Goal: Task Accomplishment & Management: Manage account settings

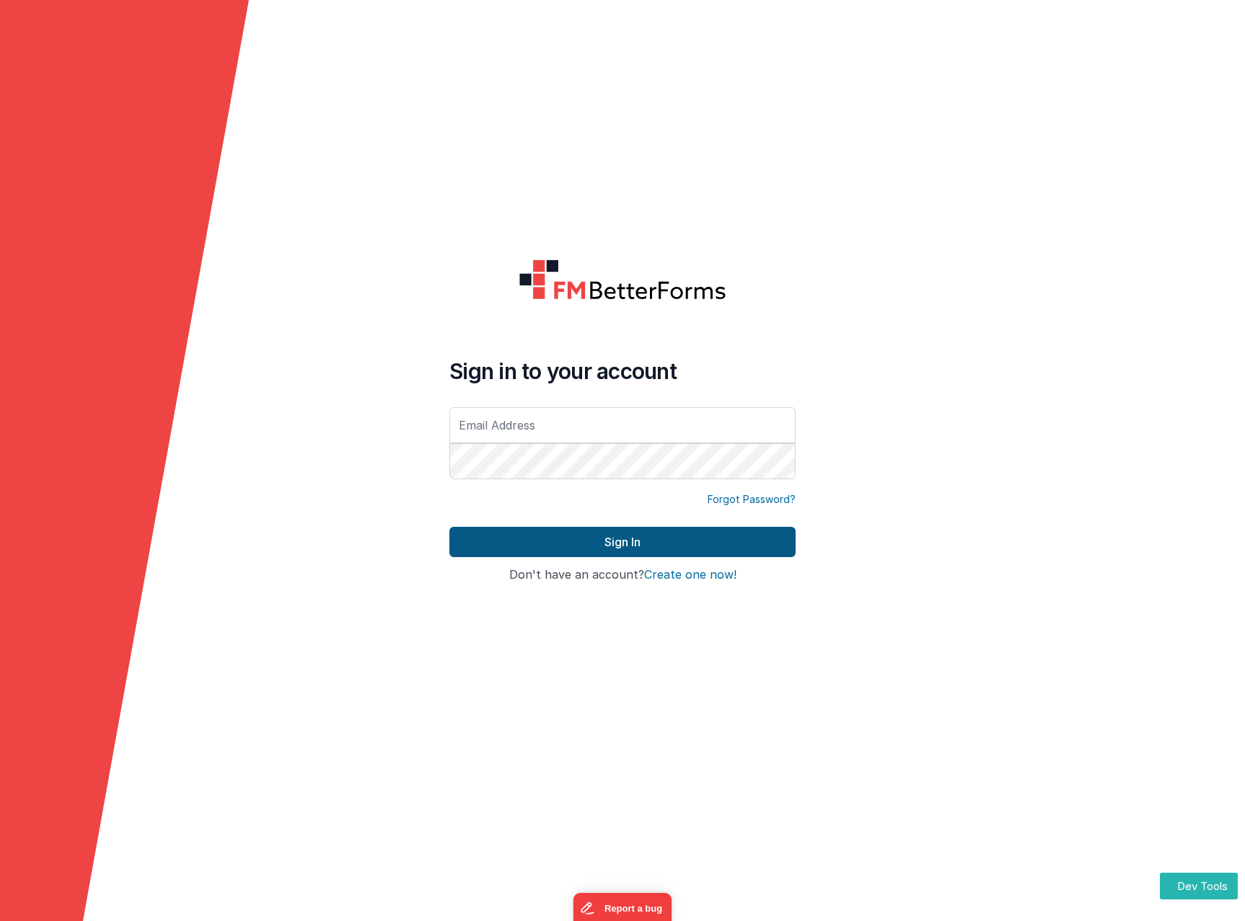
type input "[PERSON_NAME][EMAIL_ADDRESS][DOMAIN_NAME]"
click at [634, 541] on button "Sign In" at bounding box center [622, 542] width 346 height 30
type input "[PERSON_NAME][EMAIL_ADDRESS][DOMAIN_NAME]"
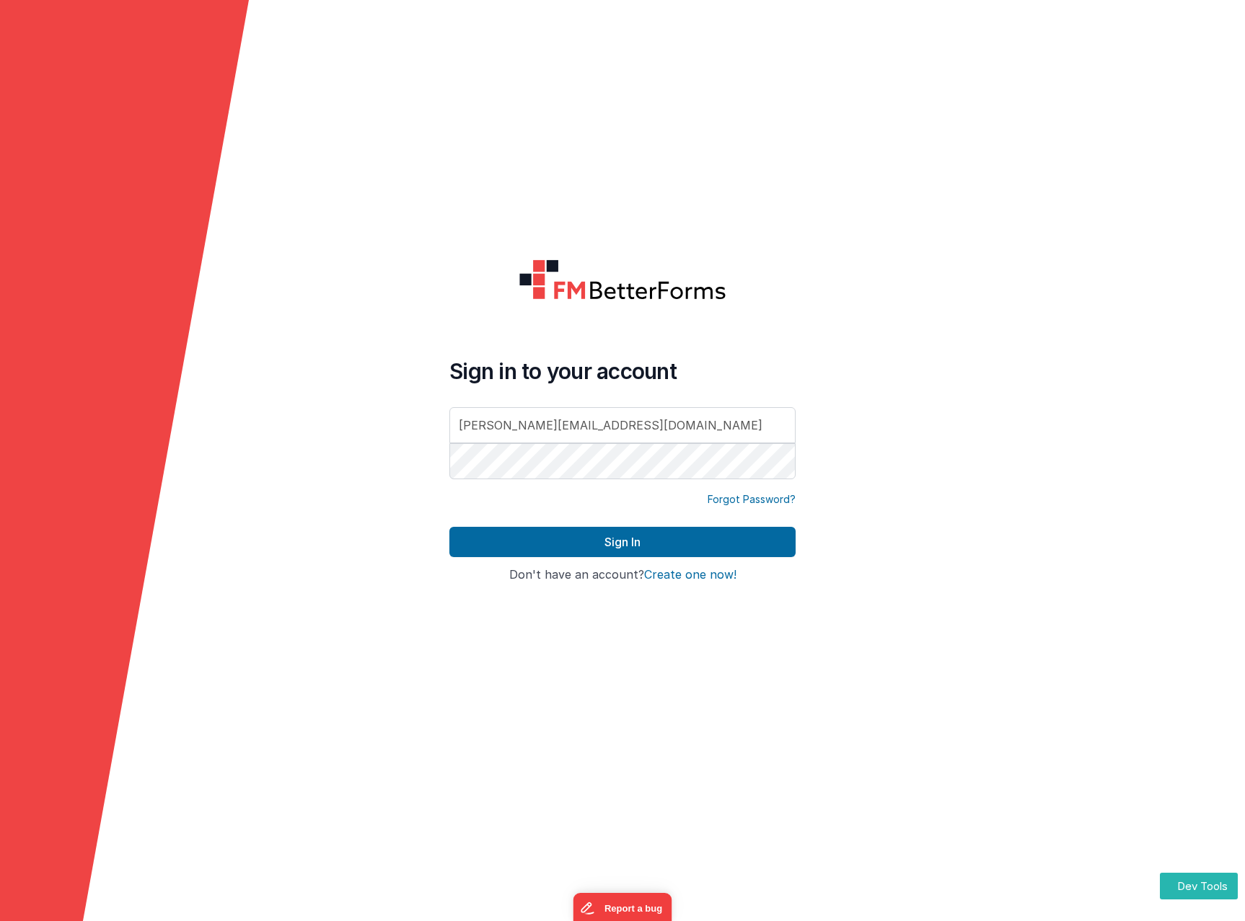
click at [628, 424] on input "[PERSON_NAME][EMAIL_ADDRESS][DOMAIN_NAME]" at bounding box center [622, 425] width 346 height 36
click at [725, 354] on div "Sign in to your account [PERSON_NAME][EMAIL_ADDRESS][DOMAIN_NAME] Forgot Passwo…" at bounding box center [622, 461] width 369 height 426
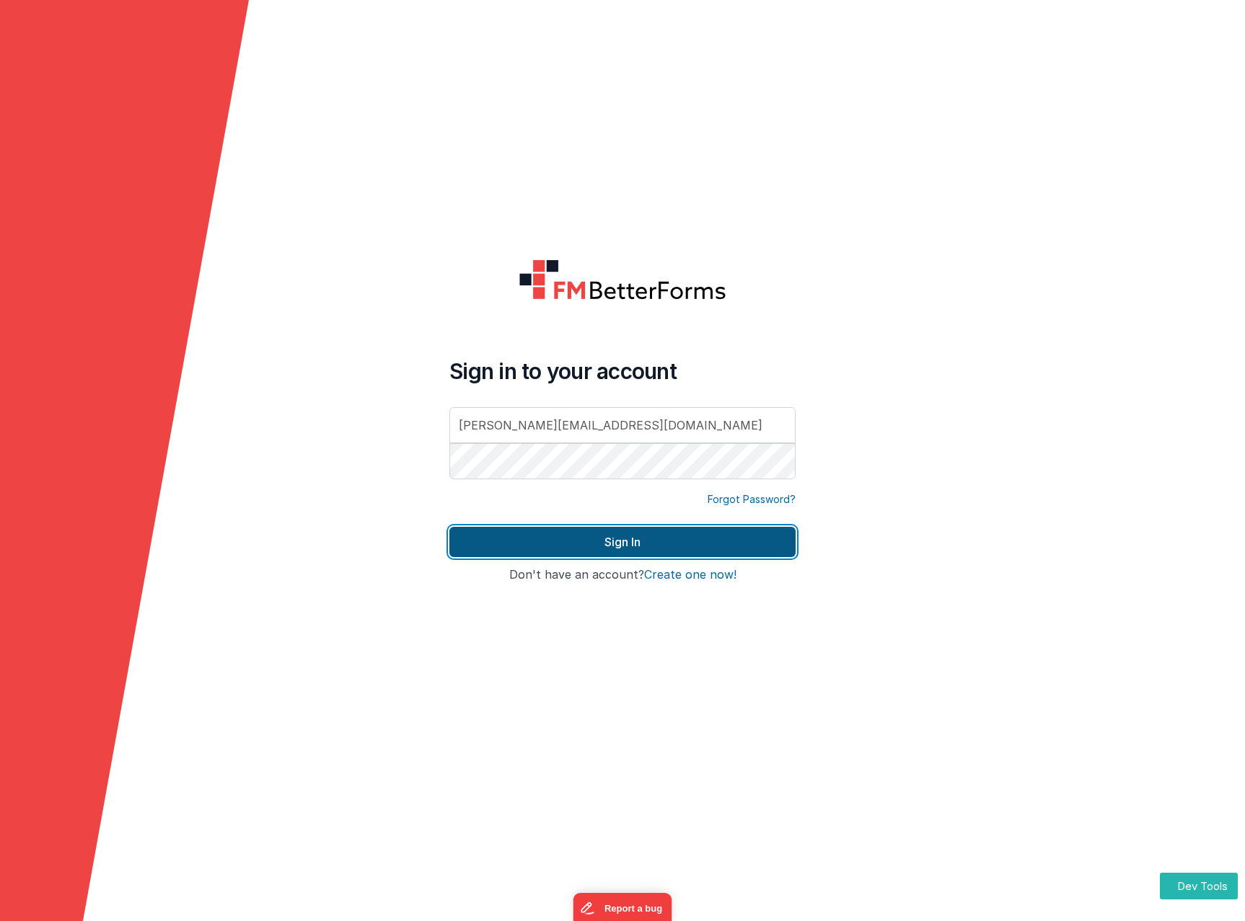
click at [645, 547] on button "Sign In" at bounding box center [622, 542] width 346 height 30
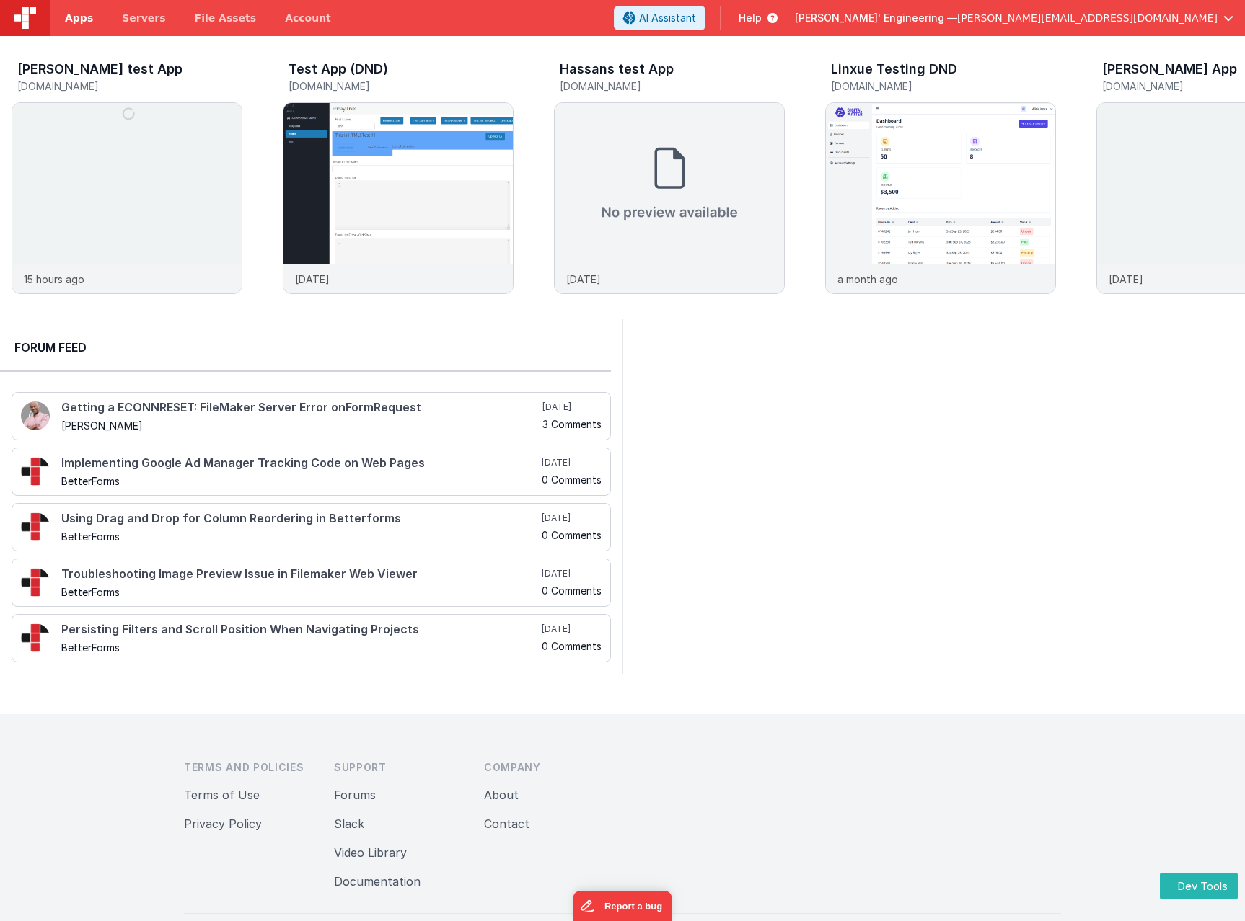
click at [66, 14] on span "Apps" at bounding box center [79, 18] width 28 height 14
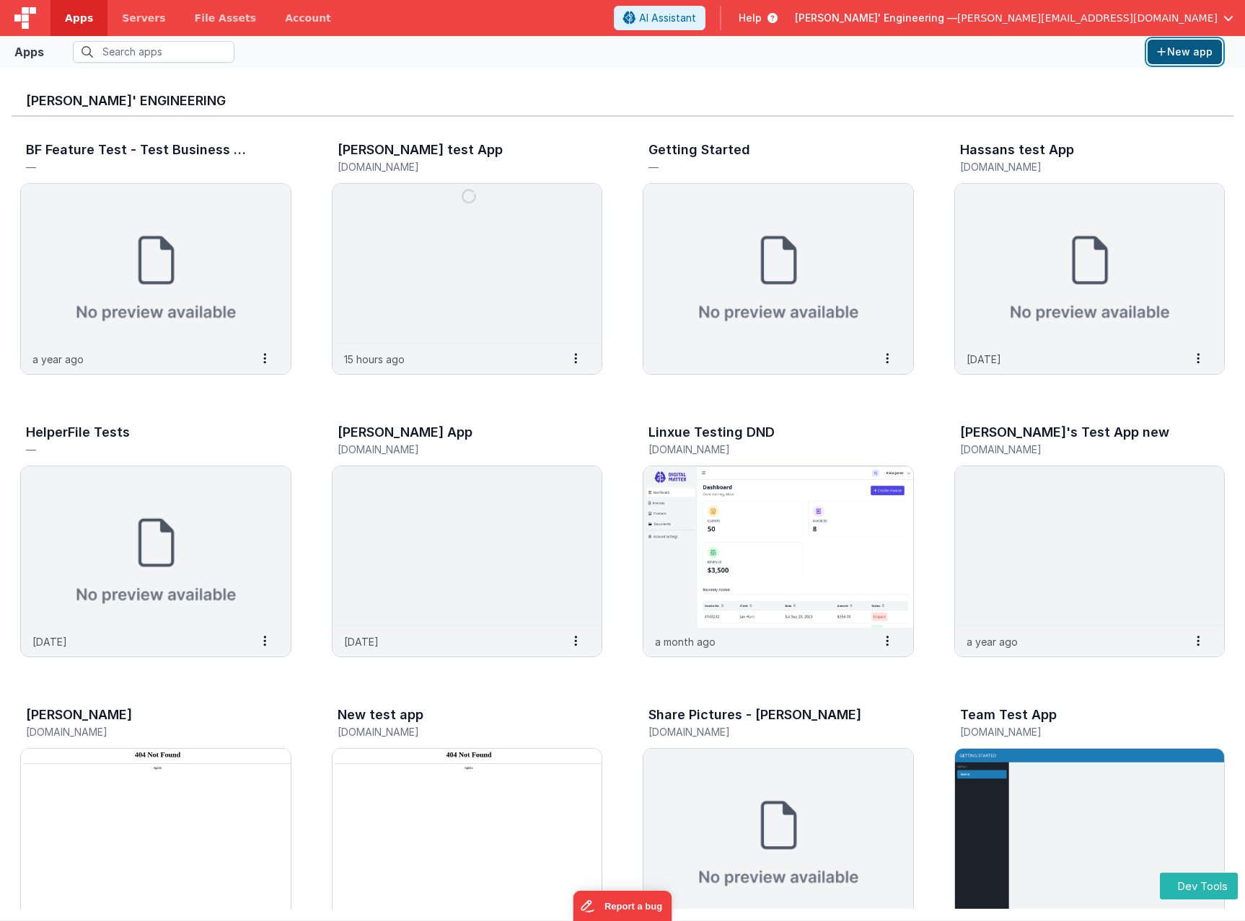
click at [1198, 53] on button "New app" at bounding box center [1184, 52] width 74 height 25
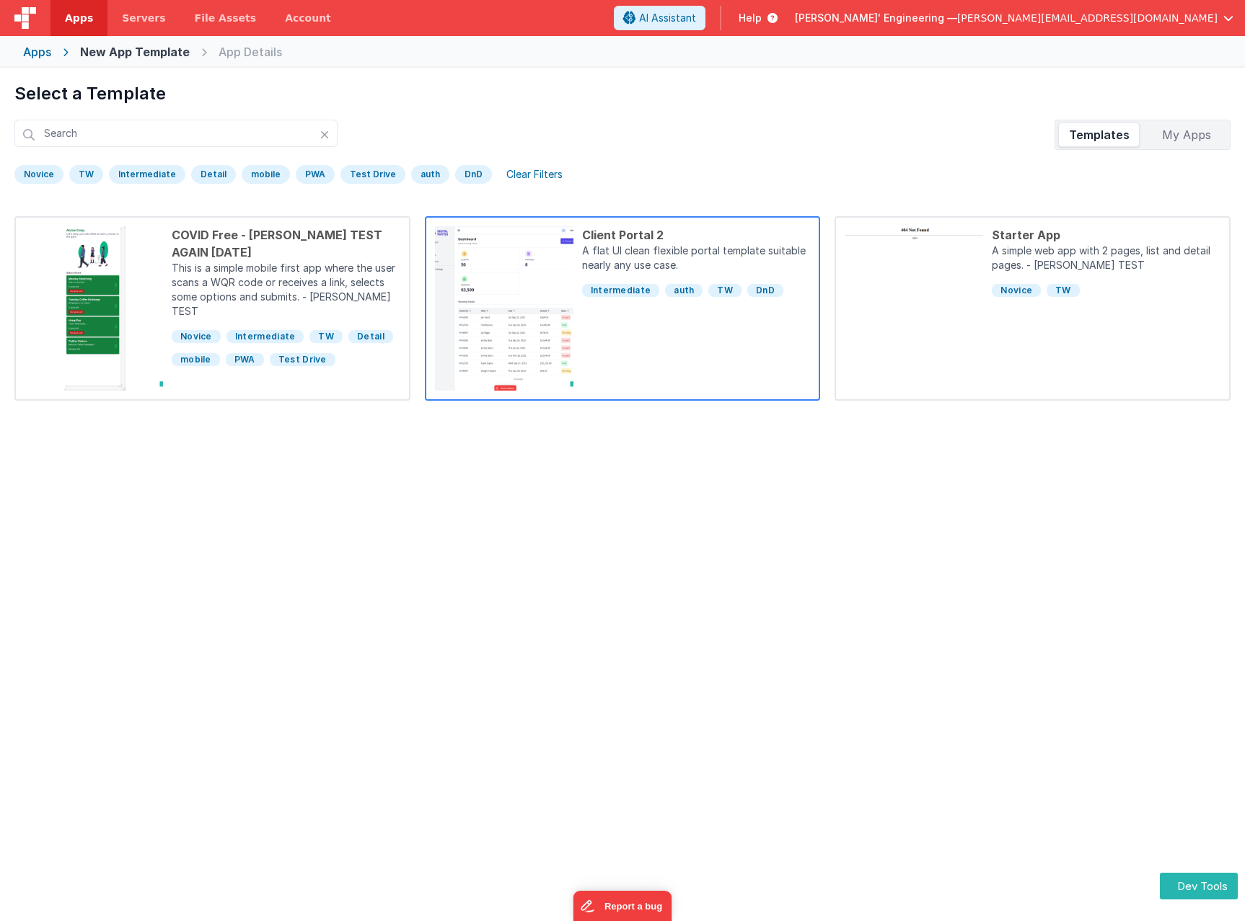
click at [660, 344] on div "Client Portal 2 A flat UI clean flexible portal template suitable nearly any us…" at bounding box center [691, 308] width 237 height 164
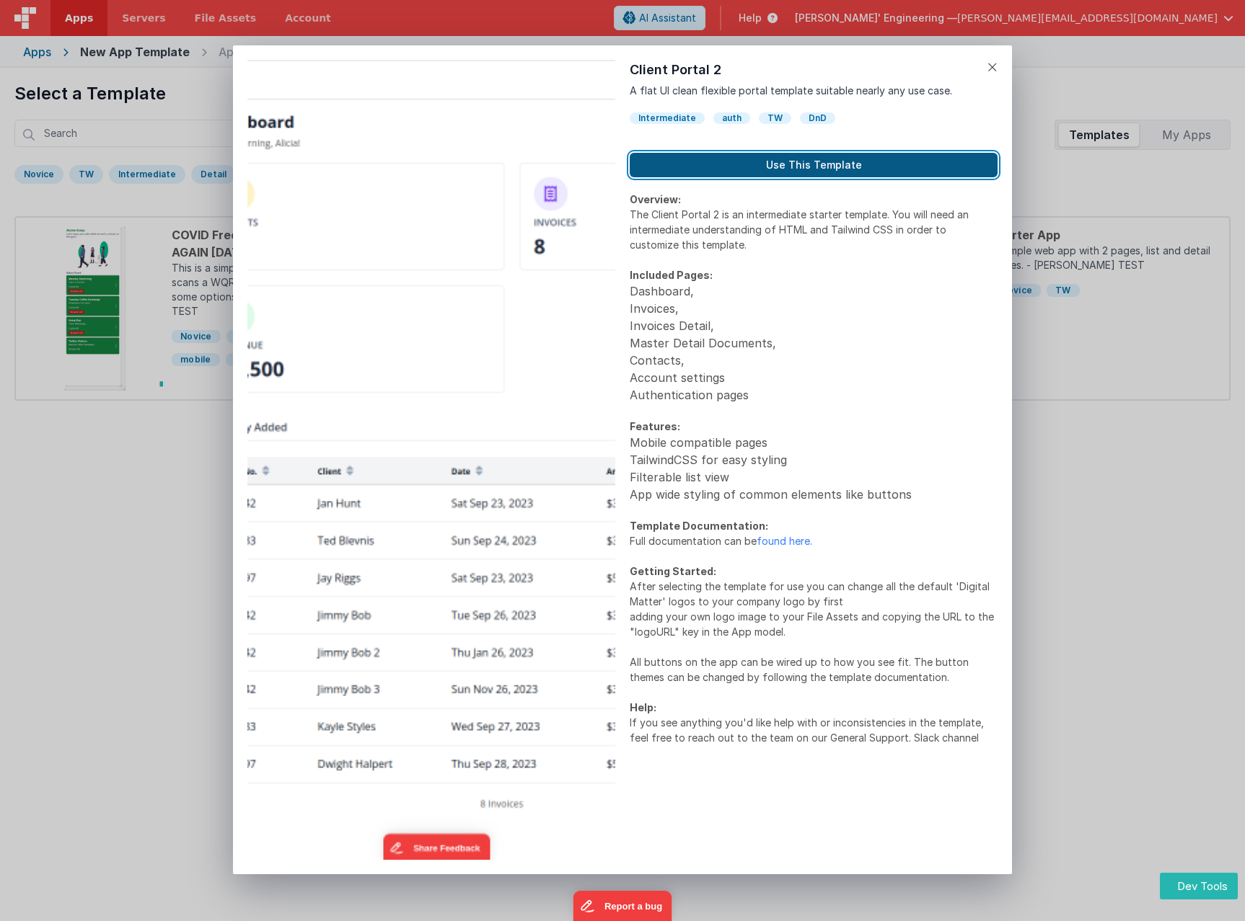
click at [830, 165] on button "Use This Template" at bounding box center [813, 165] width 368 height 25
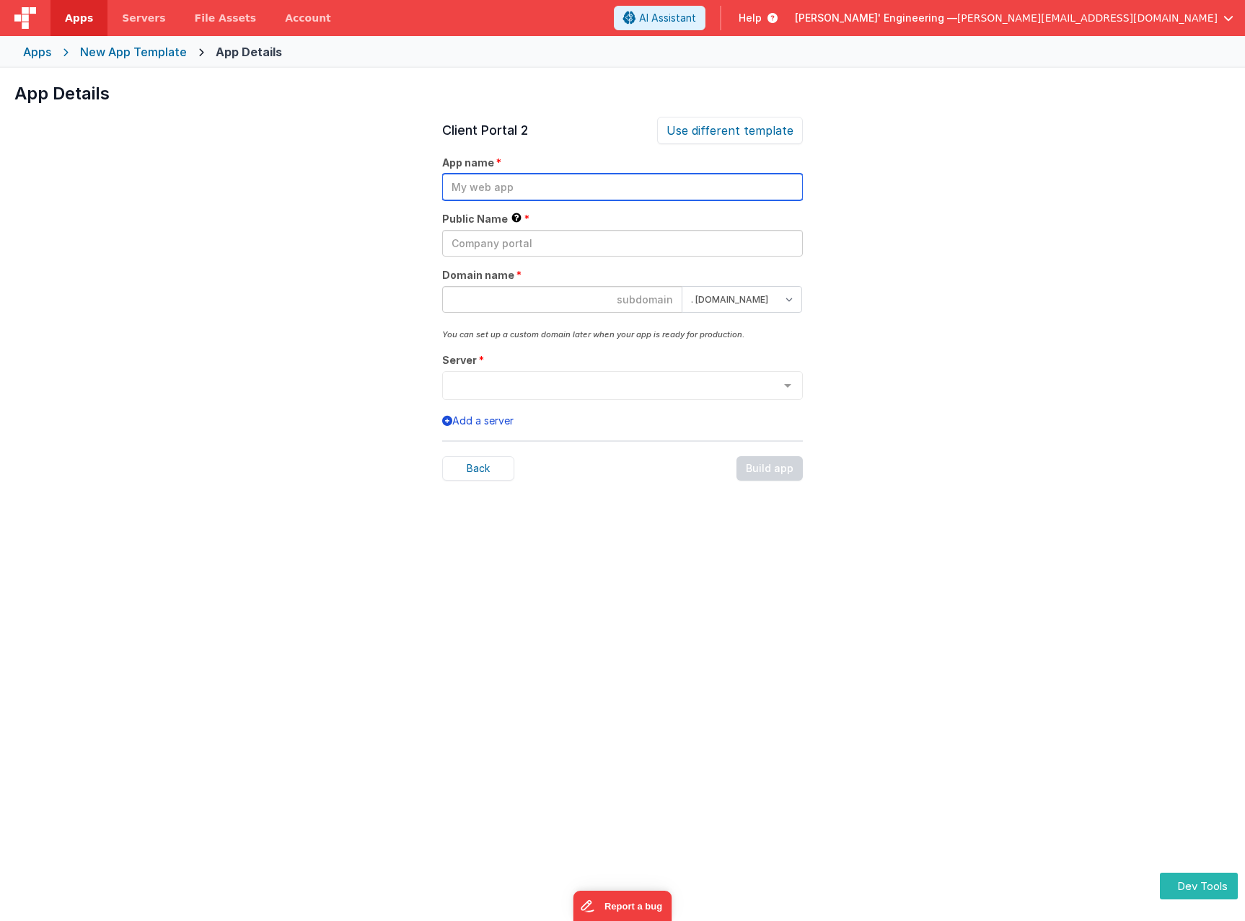
click at [536, 179] on input "text" at bounding box center [622, 187] width 361 height 27
click at [480, 182] on input "te" at bounding box center [622, 187] width 361 height 27
type input "testapp071025"
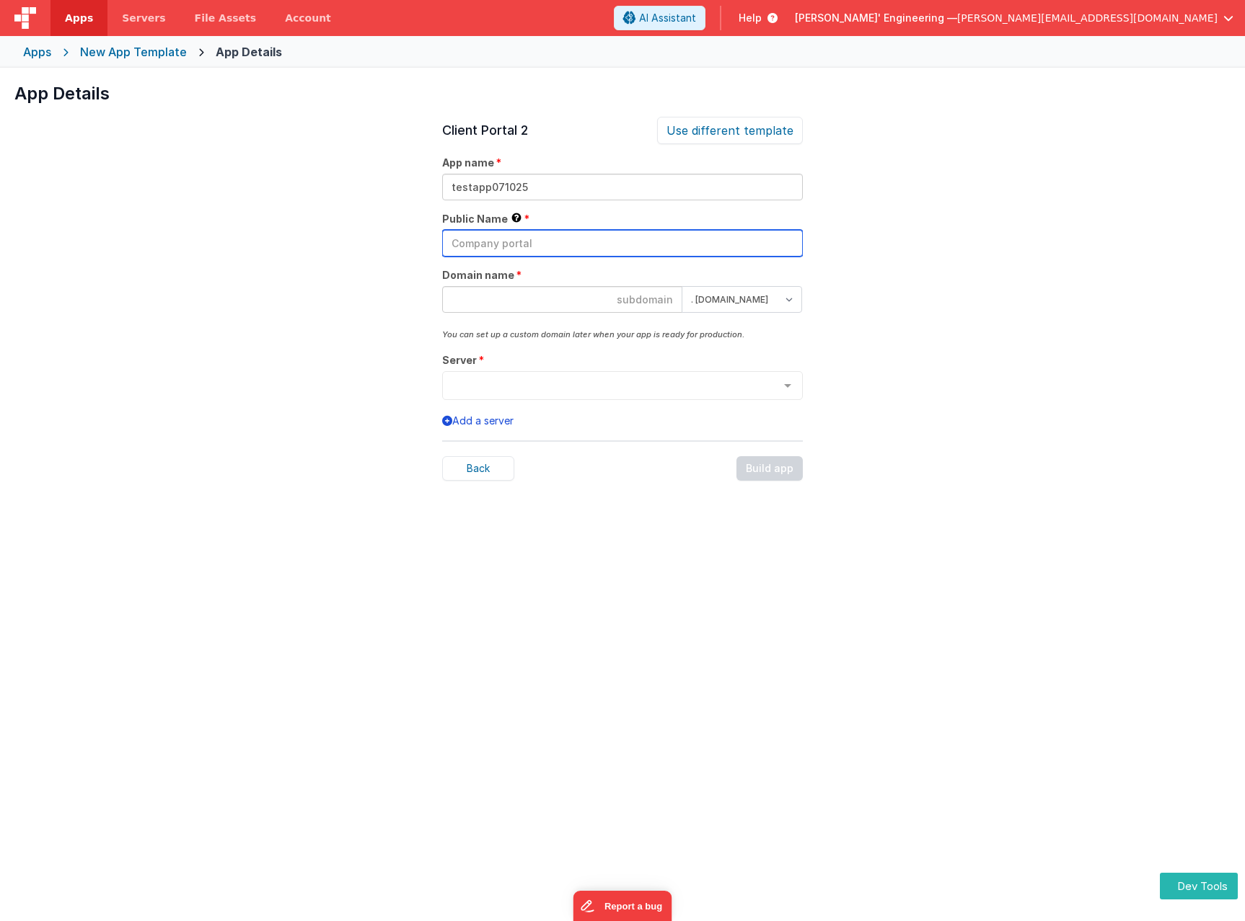
click at [578, 239] on input "text" at bounding box center [622, 243] width 361 height 27
click at [527, 242] on input "text" at bounding box center [622, 243] width 361 height 27
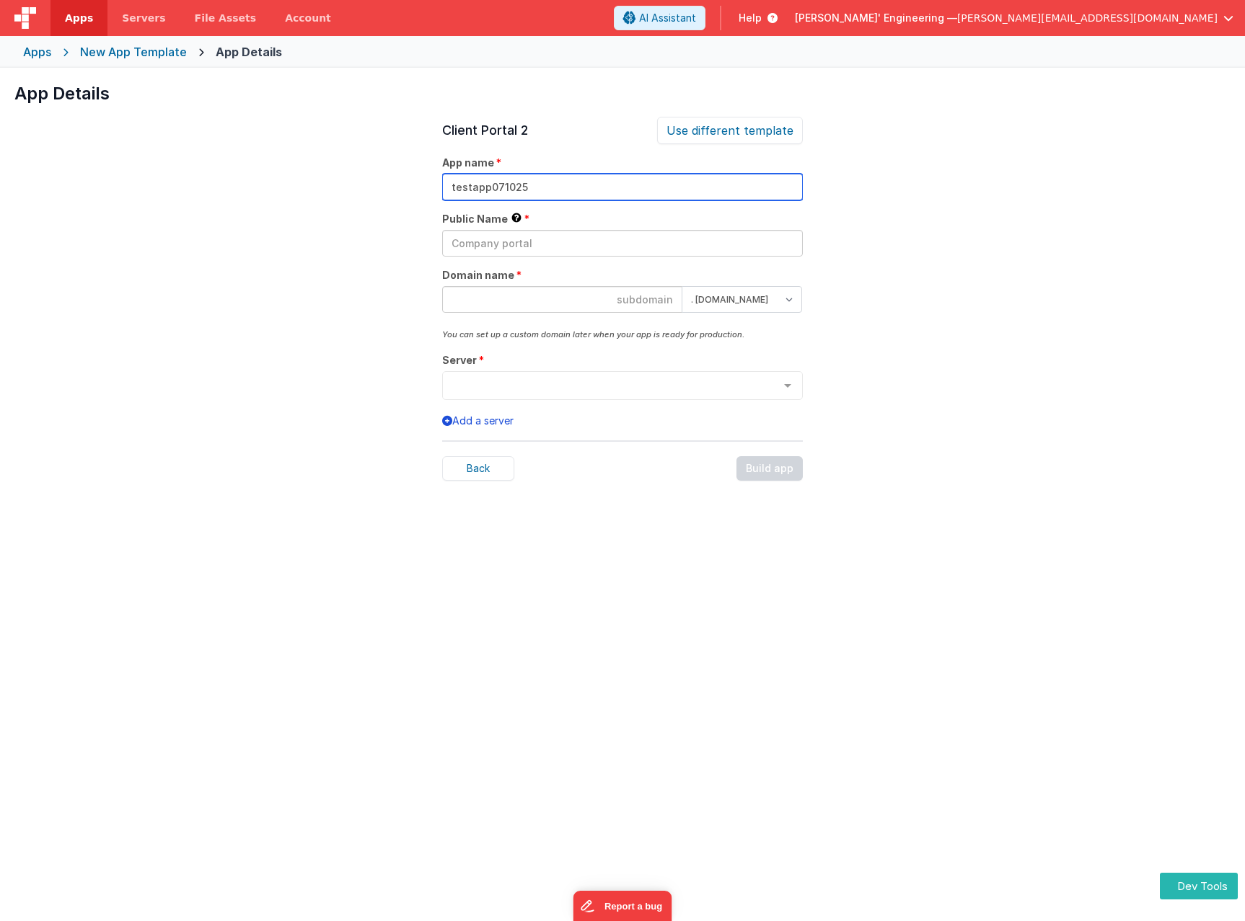
drag, startPoint x: 563, startPoint y: 190, endPoint x: 361, endPoint y: 183, distance: 202.0
click at [361, 183] on div "App Details Preview COVID Free - [PERSON_NAME] TEST AGAIN [DATE] This is a simp…" at bounding box center [622, 528] width 1245 height 921
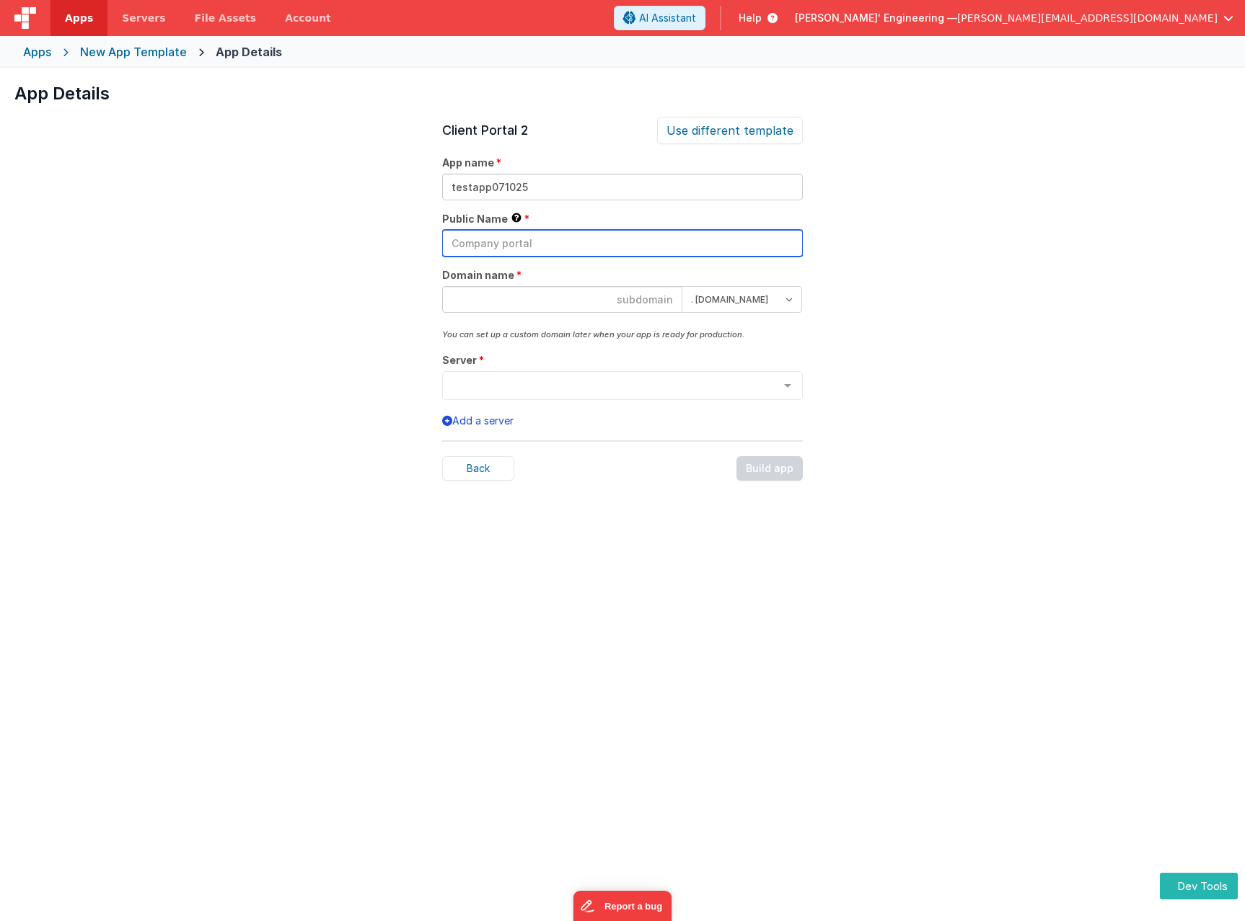
click at [495, 246] on input "text" at bounding box center [622, 243] width 361 height 27
paste input "testapp071025"
type input "testapp071025"
click at [650, 302] on input at bounding box center [562, 299] width 240 height 27
paste input "testapp071025"
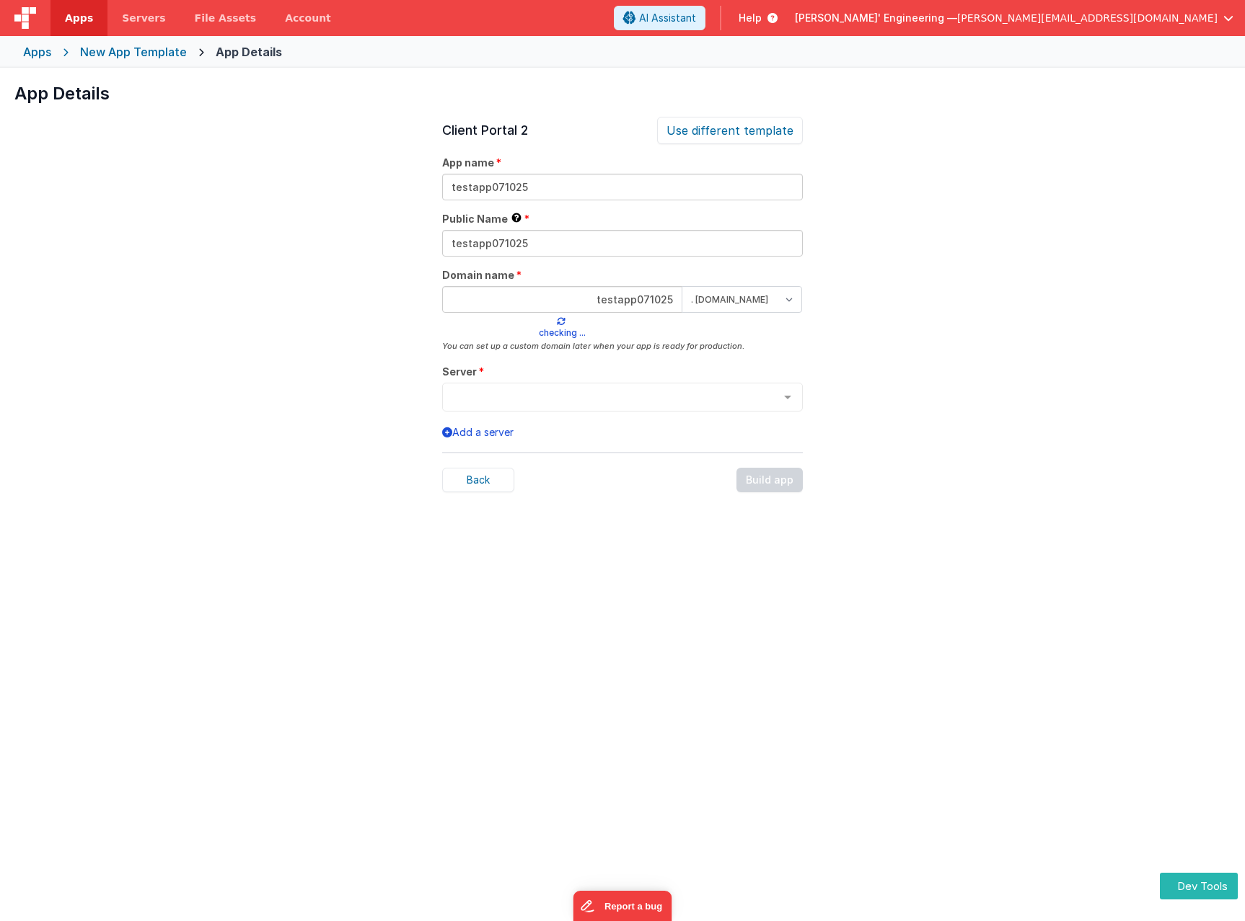
type input "testapp071025"
click at [756, 300] on select ". [DOMAIN_NAME] . [DOMAIN_NAME]" at bounding box center [741, 299] width 120 height 27
click at [952, 316] on div "App Details Preview COVID Free - [PERSON_NAME] TEST AGAIN [DATE] This is a simp…" at bounding box center [622, 528] width 1245 height 921
click at [754, 304] on select ". [DOMAIN_NAME] . [DOMAIN_NAME]" at bounding box center [741, 299] width 120 height 27
click at [907, 301] on div "App Details Preview COVID Free - [PERSON_NAME] TEST AGAIN [DATE] This is a simp…" at bounding box center [622, 528] width 1245 height 921
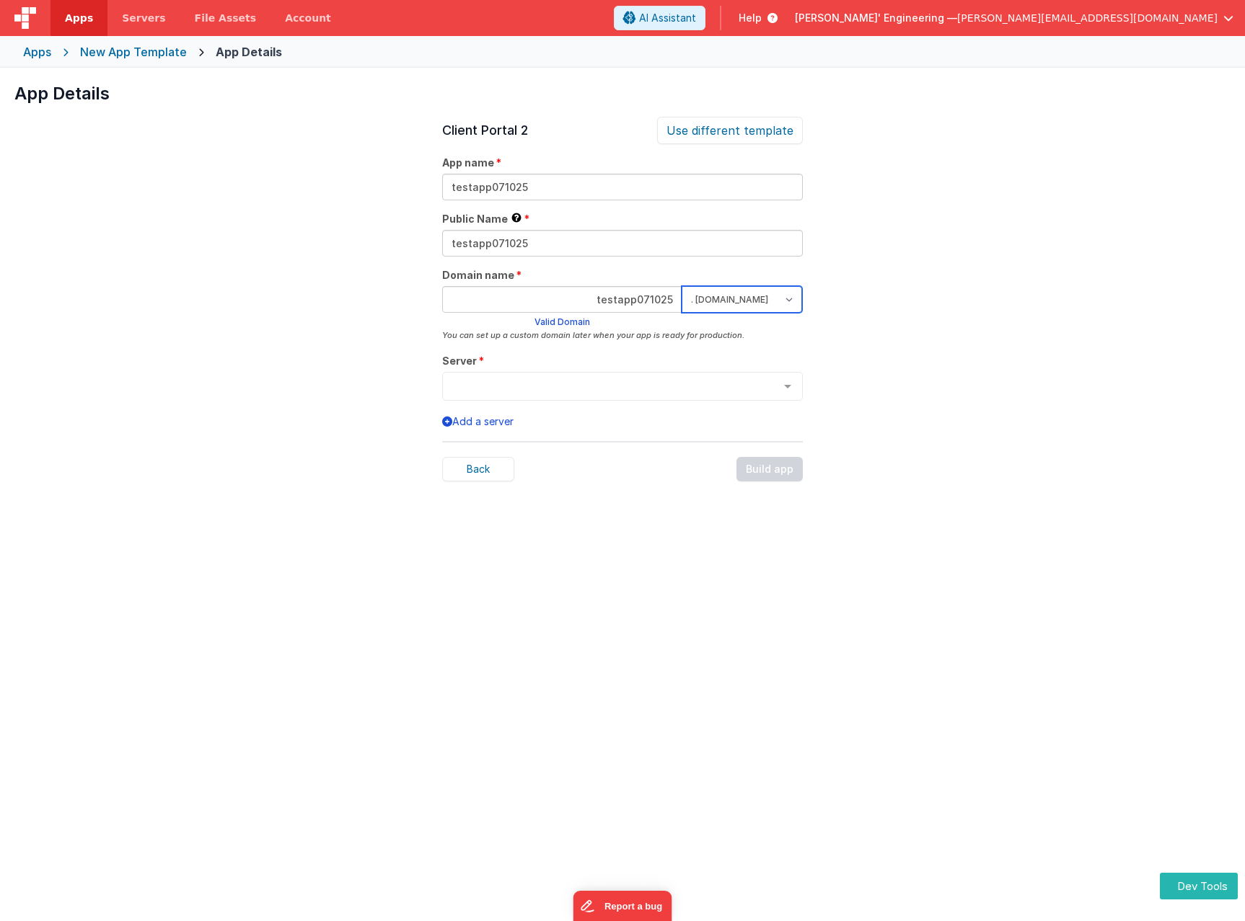
click at [760, 304] on select ". [DOMAIN_NAME] . [DOMAIN_NAME]" at bounding box center [741, 299] width 120 height 27
click at [898, 305] on div "App Details Preview COVID Free - [PERSON_NAME] TEST AGAIN [DATE] This is a simp…" at bounding box center [622, 528] width 1245 height 921
click at [514, 373] on div at bounding box center [622, 386] width 361 height 29
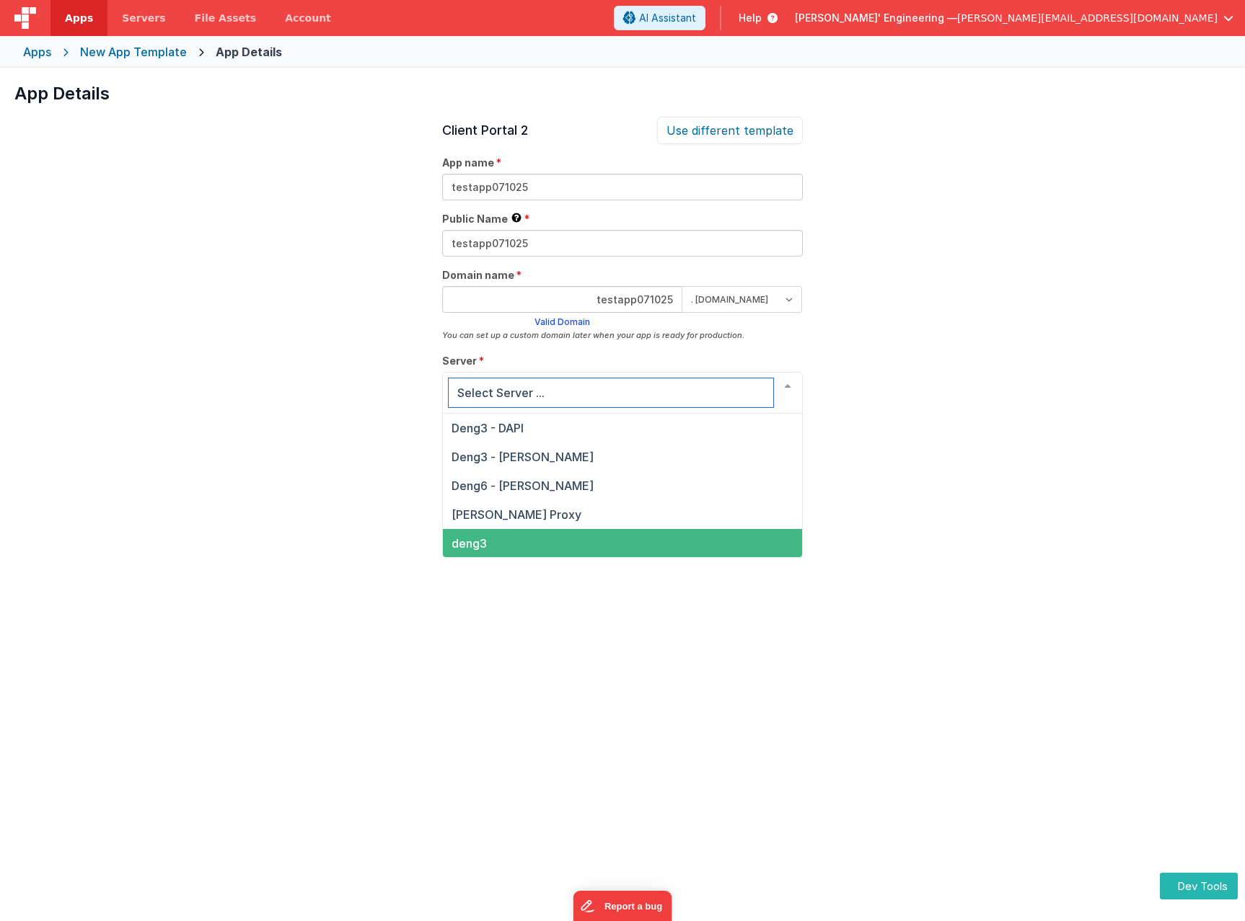
click at [516, 532] on span "deng3" at bounding box center [622, 543] width 359 height 29
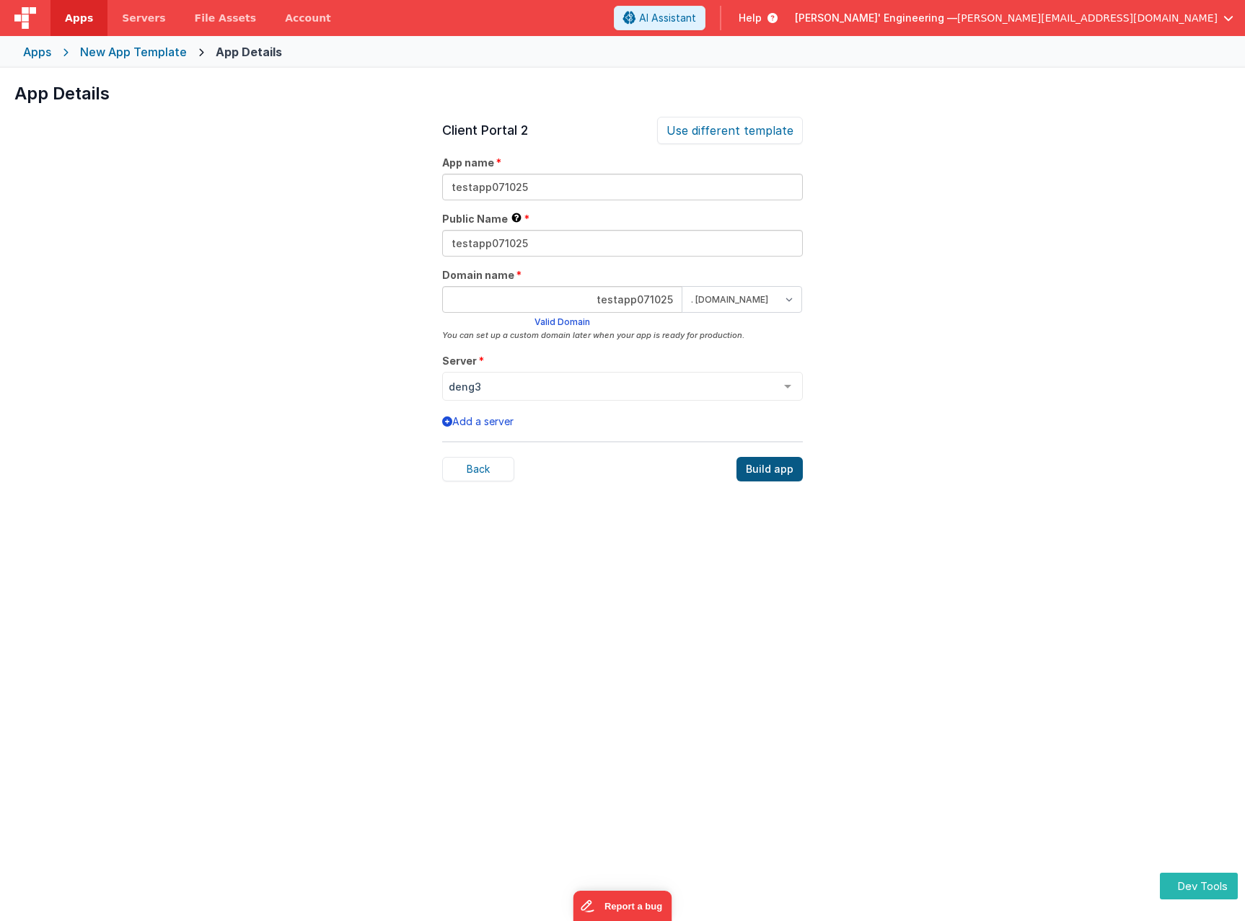
click at [772, 468] on div "Build app" at bounding box center [769, 469] width 66 height 25
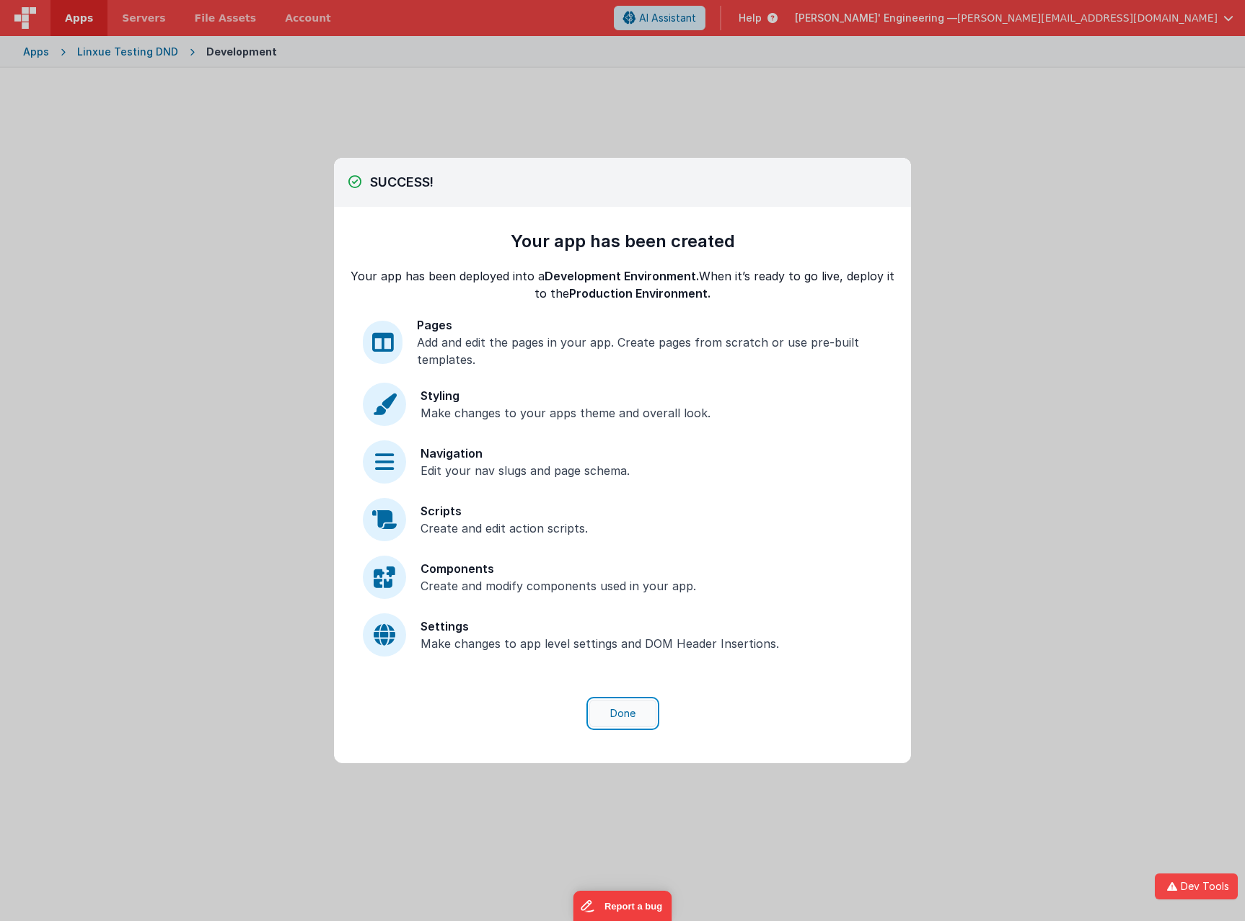
click at [630, 715] on button "Done" at bounding box center [622, 713] width 67 height 27
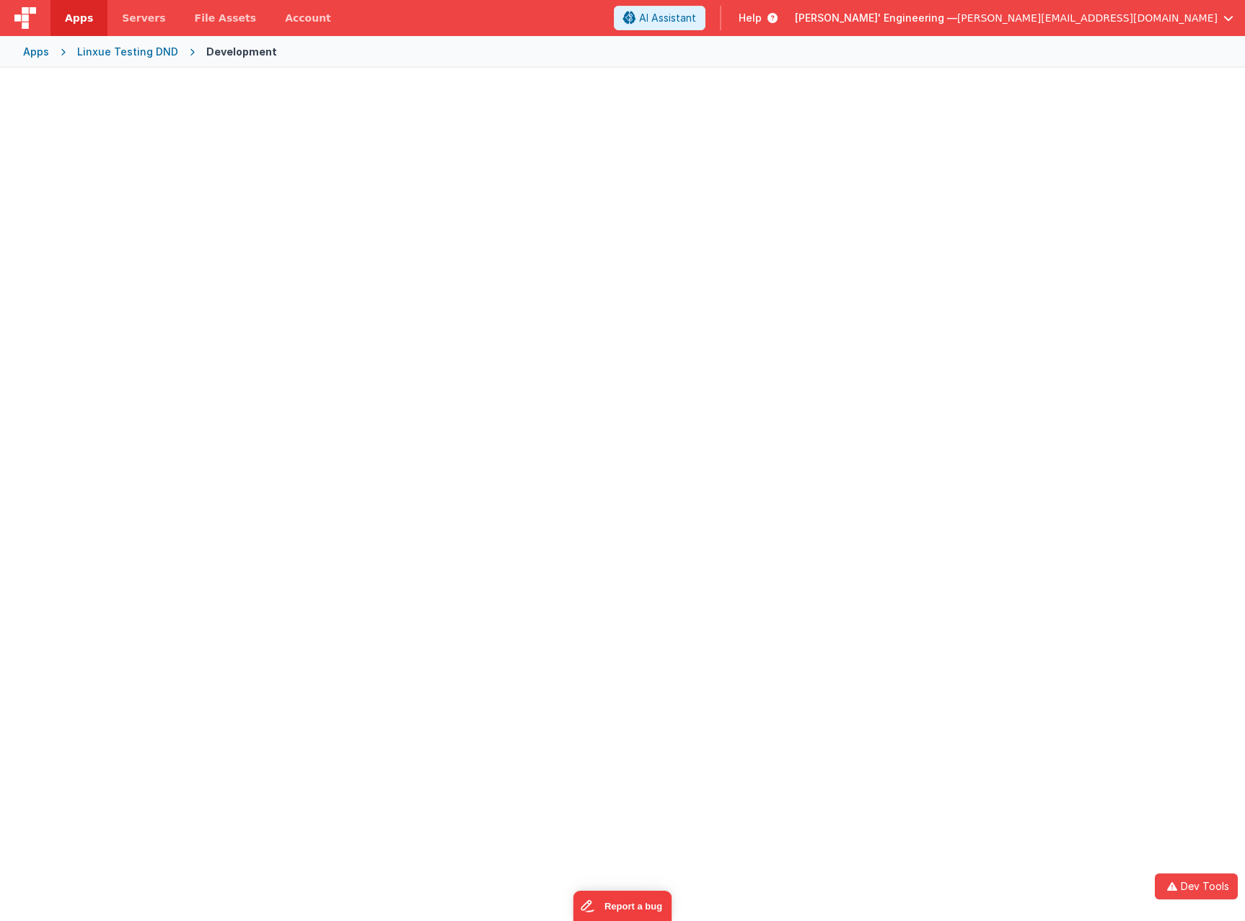
click at [82, 12] on span "Apps" at bounding box center [79, 18] width 28 height 14
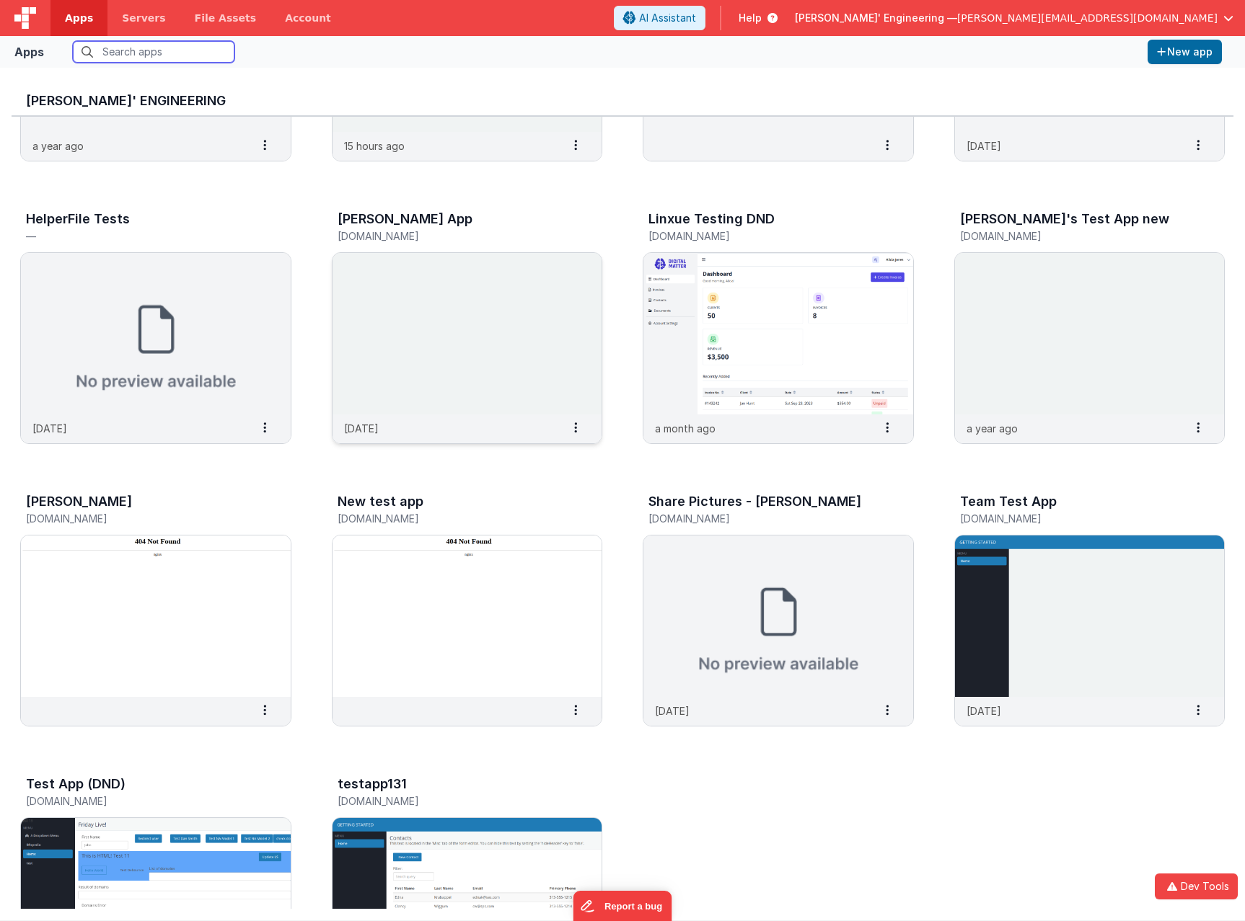
scroll to position [347, 0]
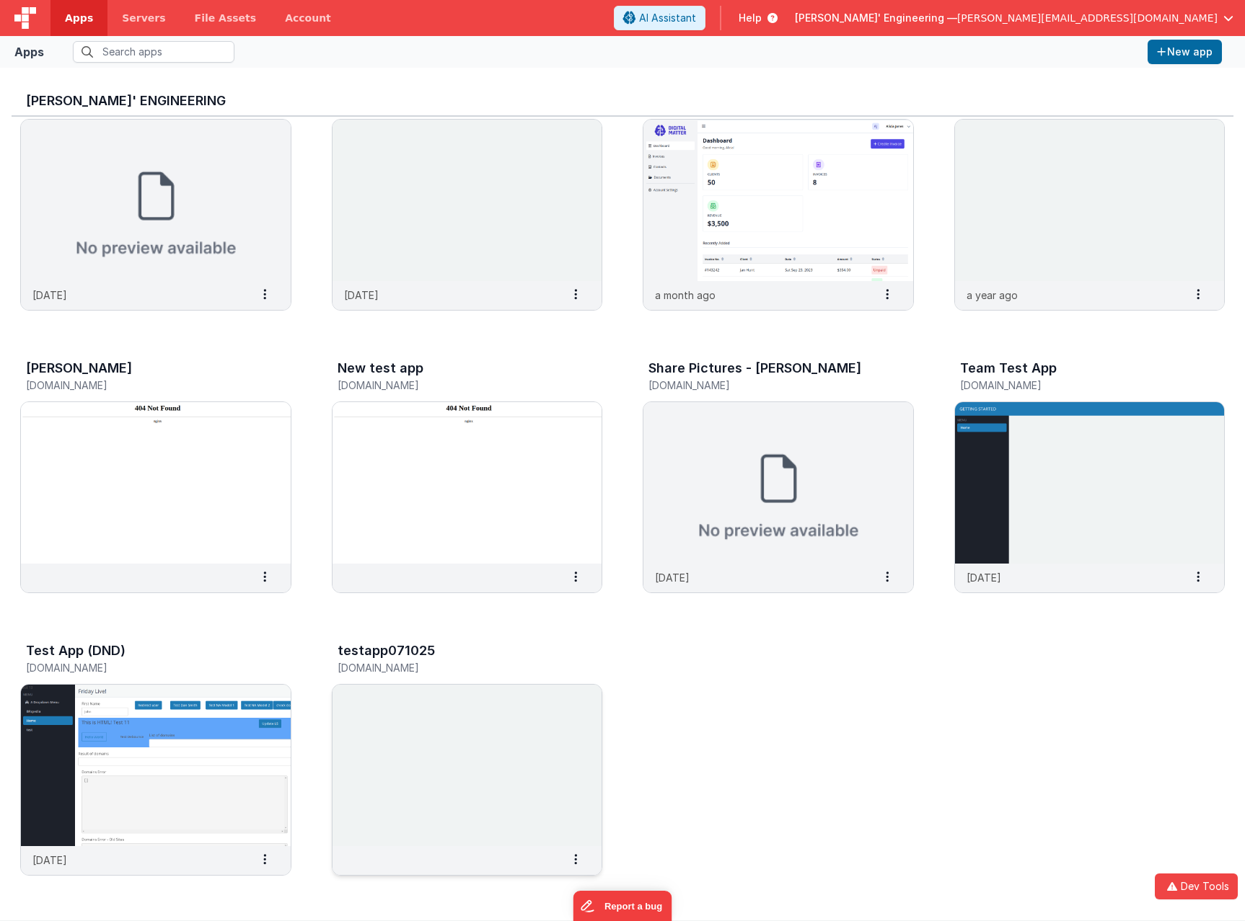
click at [509, 746] on img at bounding box center [467, 766] width 270 height 162
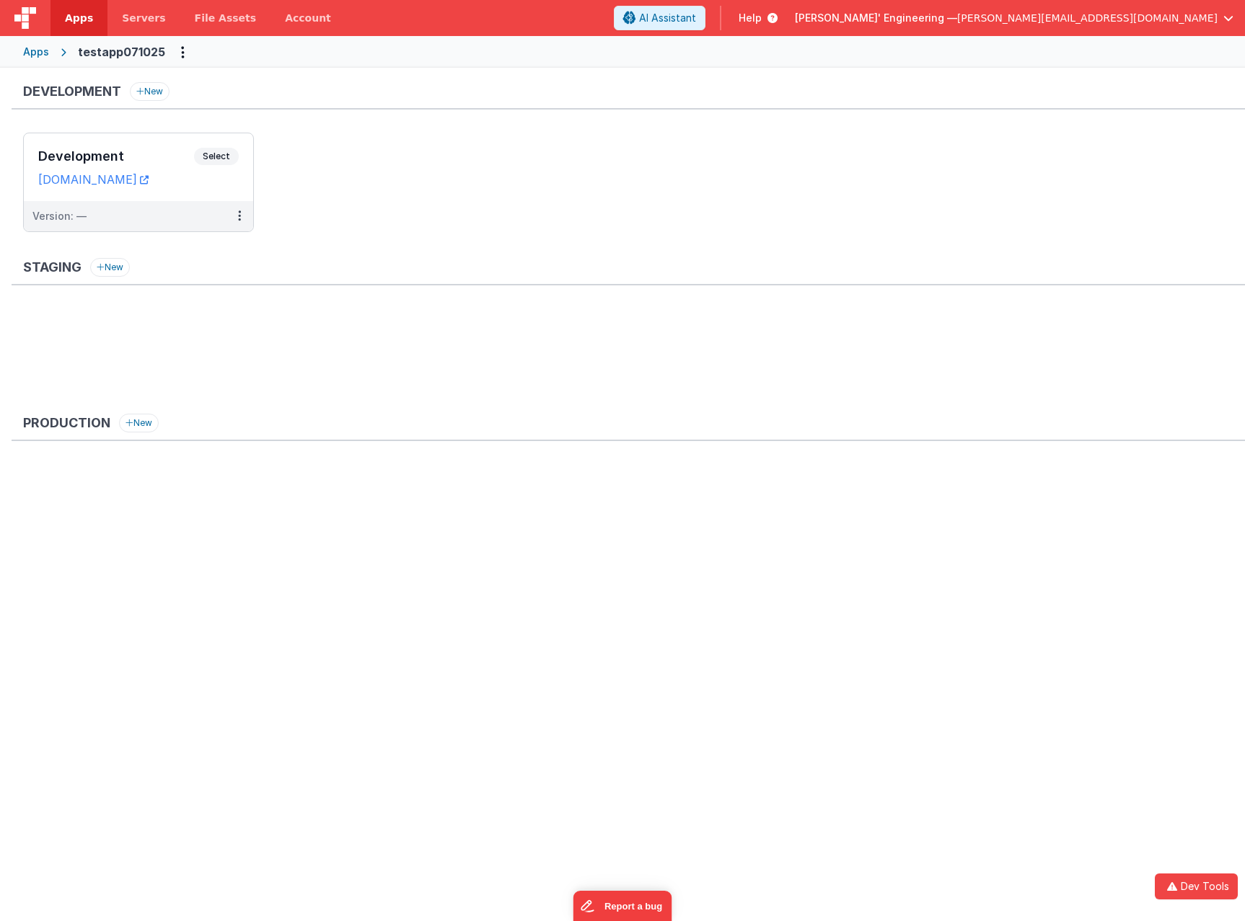
click at [37, 55] on div "Apps" at bounding box center [36, 52] width 26 height 14
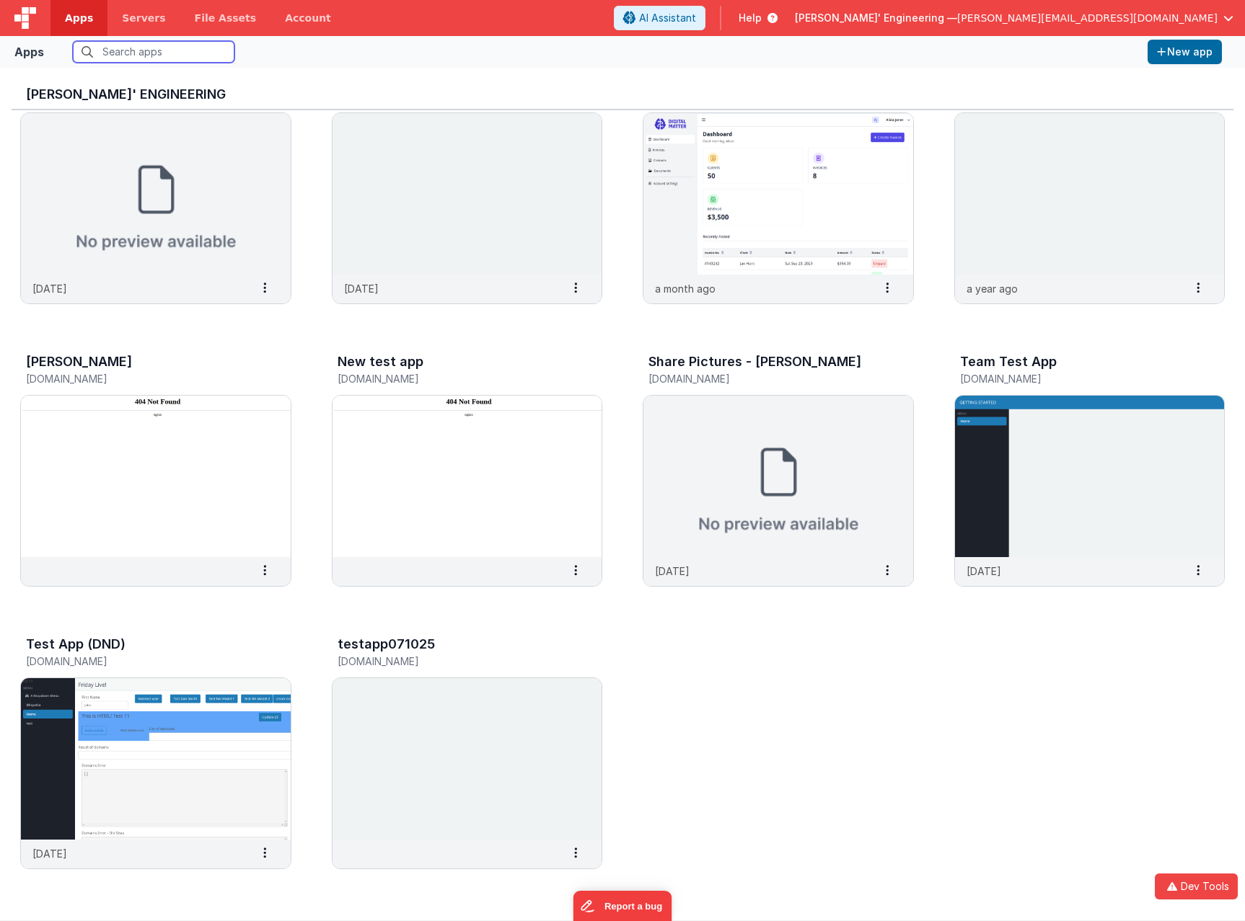
scroll to position [12, 0]
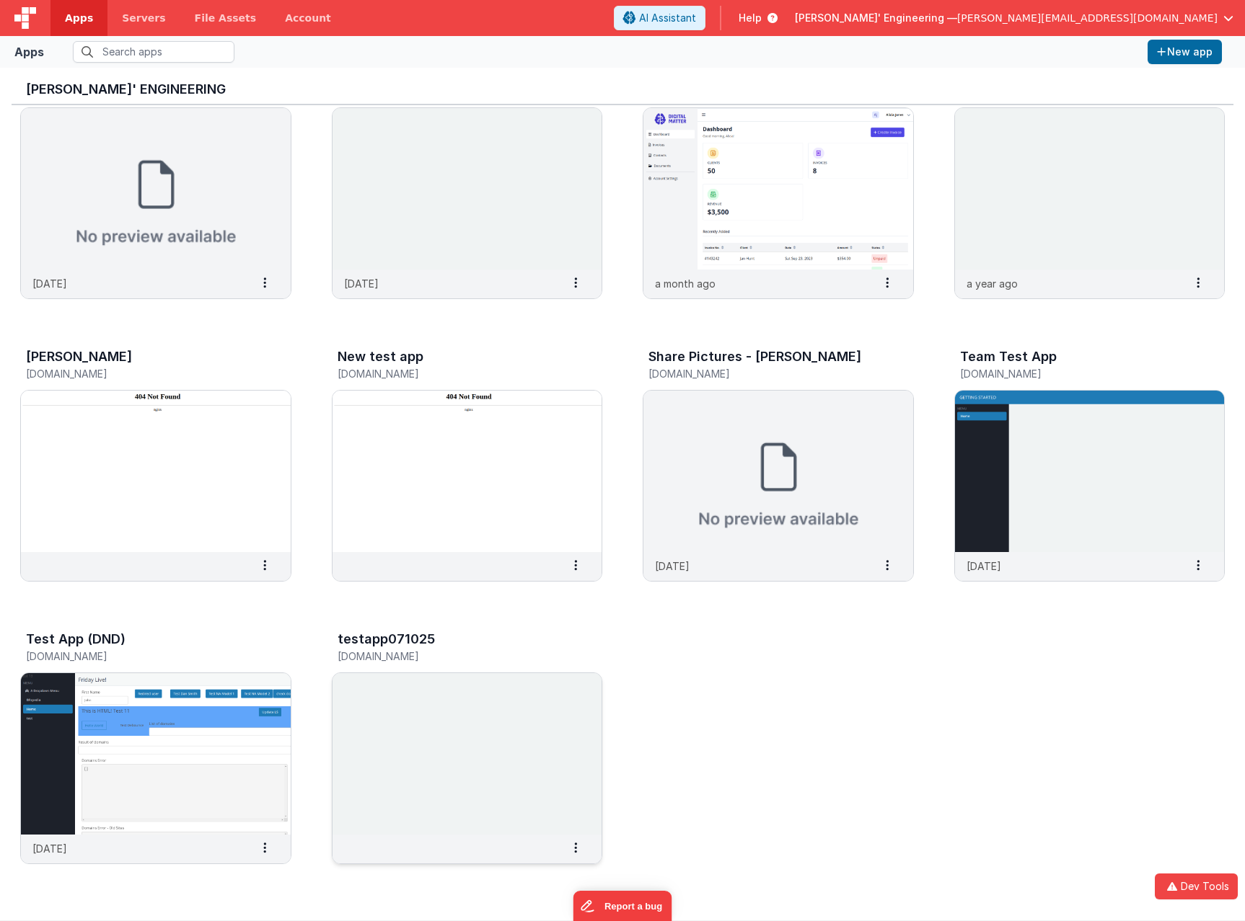
click at [397, 637] on h3 "testapp071025" at bounding box center [385, 639] width 97 height 14
click at [139, 41] on input "text" at bounding box center [154, 52] width 162 height 22
click at [145, 48] on input "text" at bounding box center [154, 52] width 162 height 22
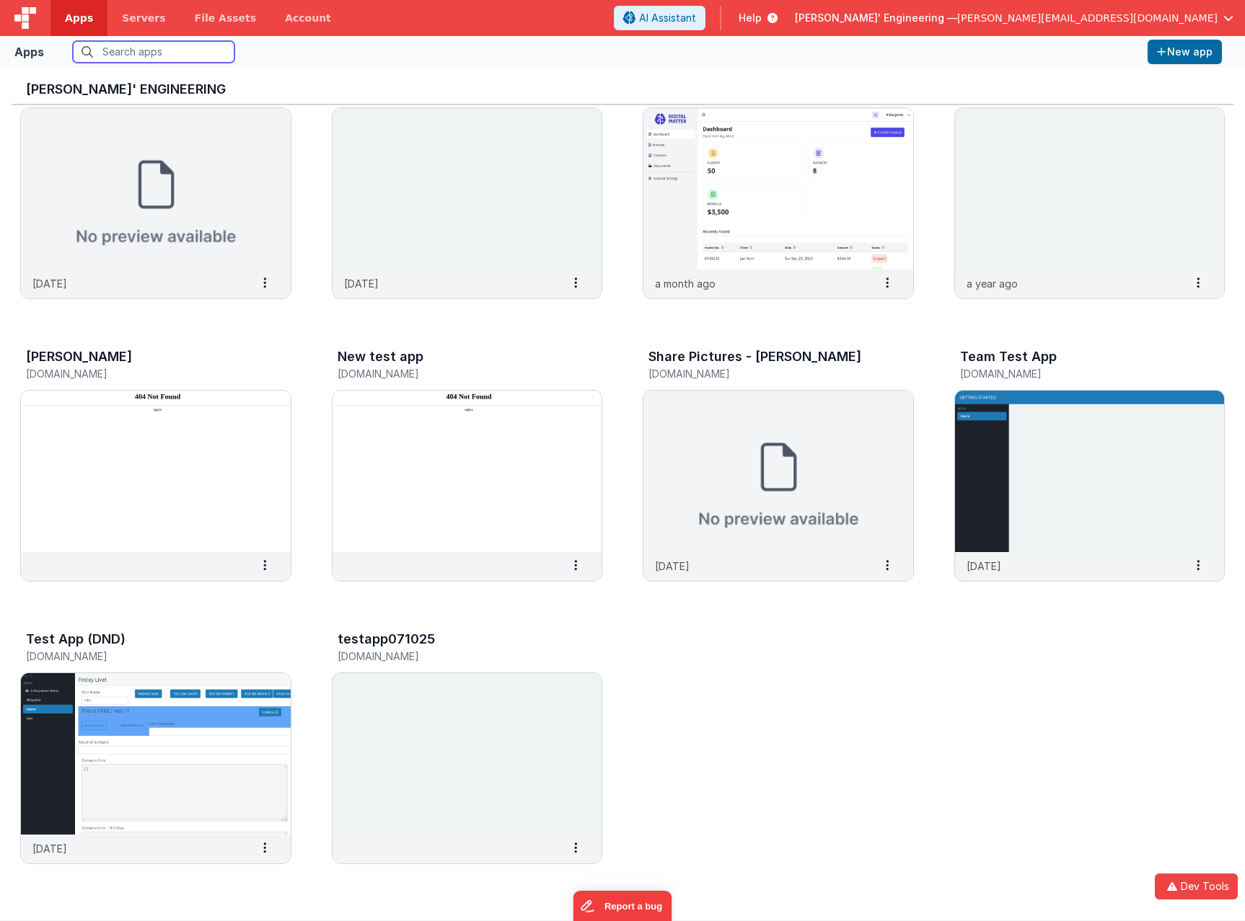
paste input "I.wait(5)"
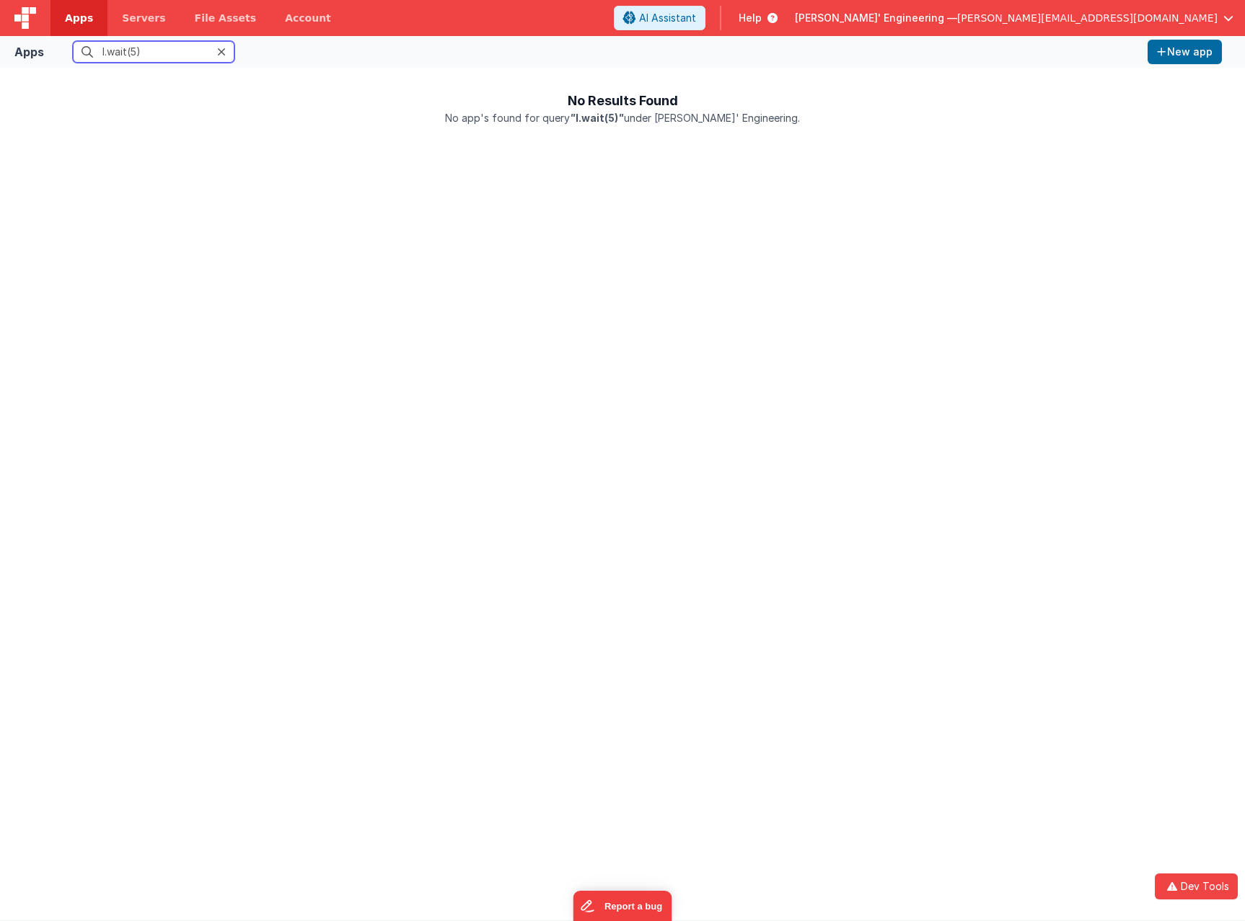
scroll to position [0, 0]
type input "I.wait(5)"
click at [224, 50] on icon at bounding box center [221, 52] width 9 height 12
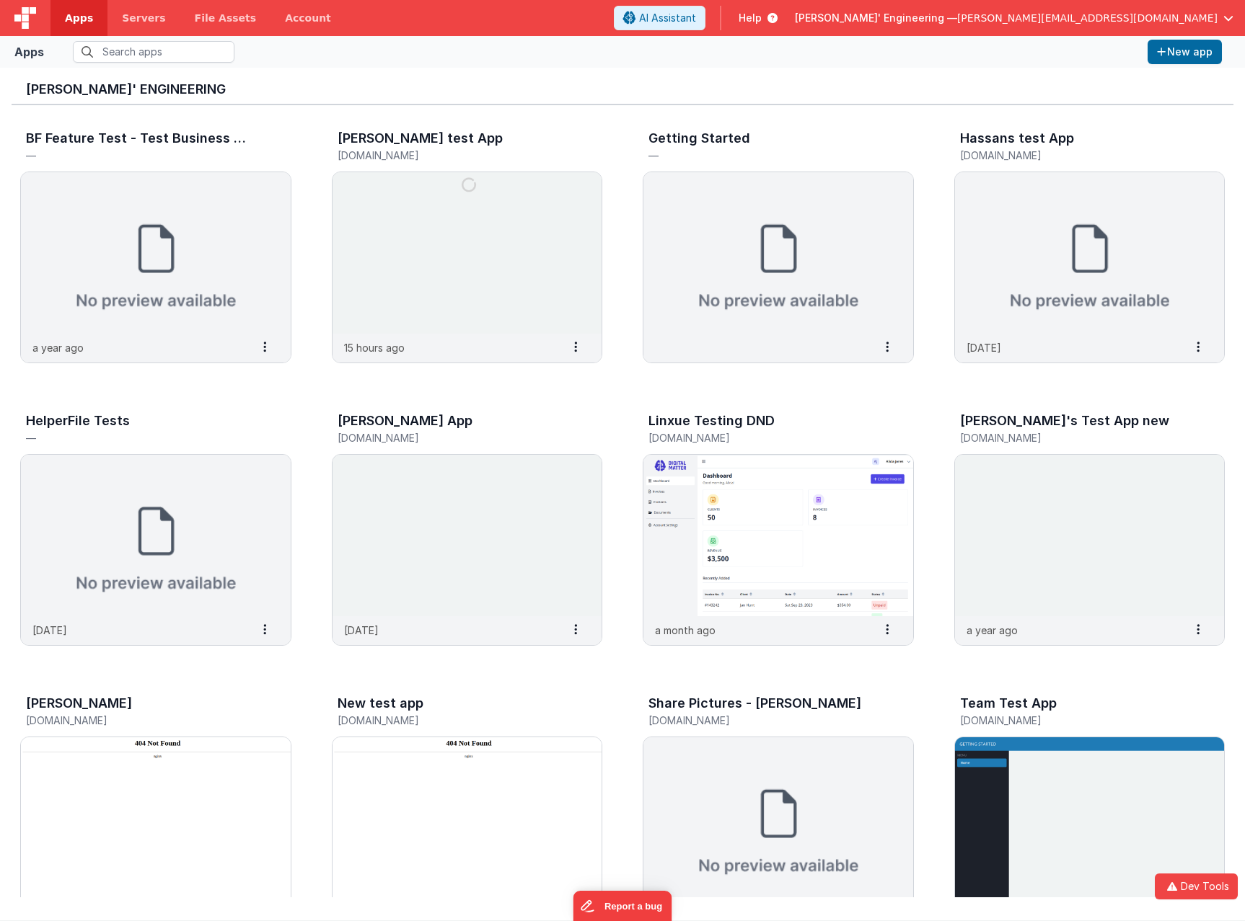
scroll to position [347, 0]
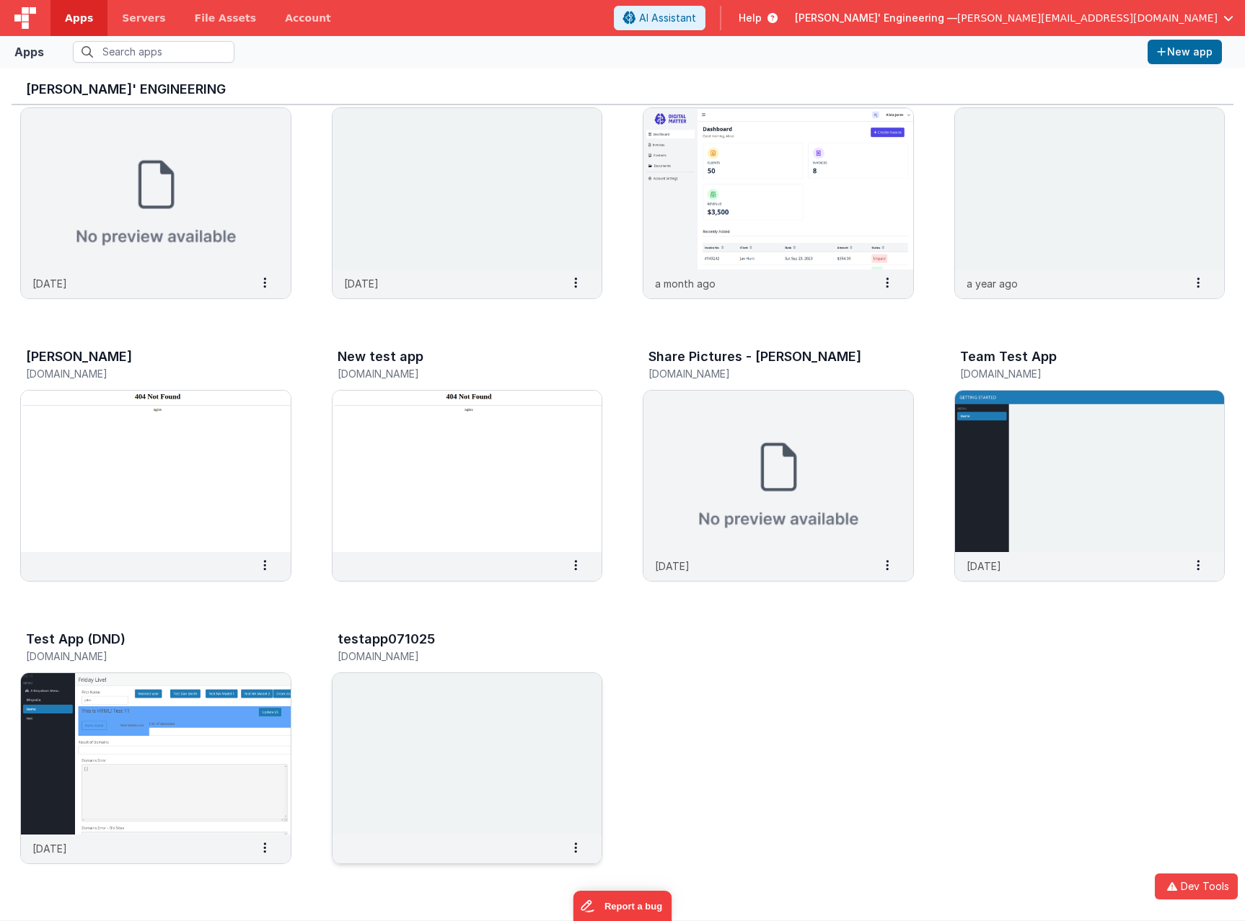
click at [403, 641] on h3 "testapp071025" at bounding box center [385, 639] width 97 height 14
copy h3 "testapp071025"
click at [125, 50] on input "text" at bounding box center [154, 52] width 162 height 22
paste input "testapp071025"
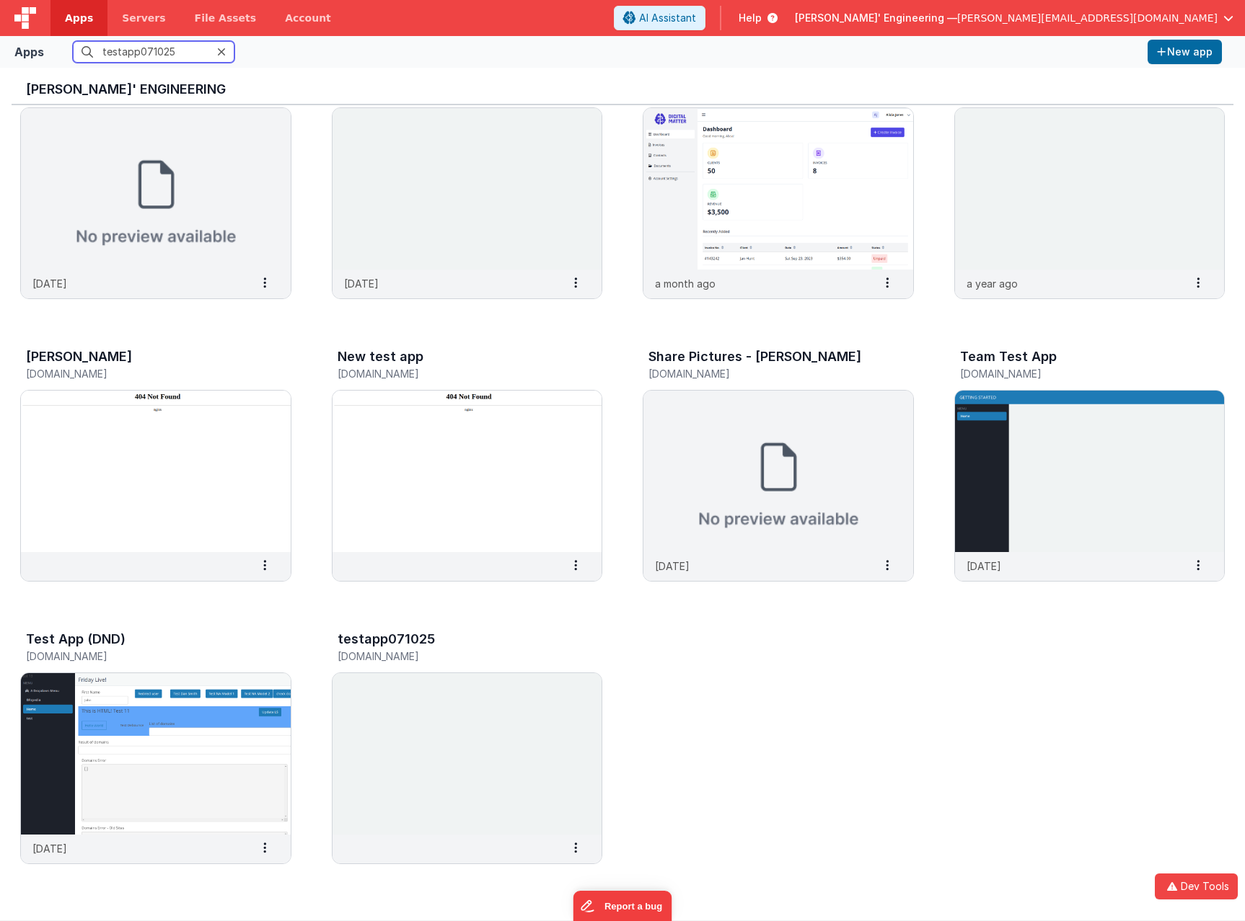
click at [187, 50] on input "testapp071025" at bounding box center [154, 52] width 162 height 22
click at [187, 51] on input "testapp071025" at bounding box center [154, 52] width 162 height 22
type input "testapp071025"
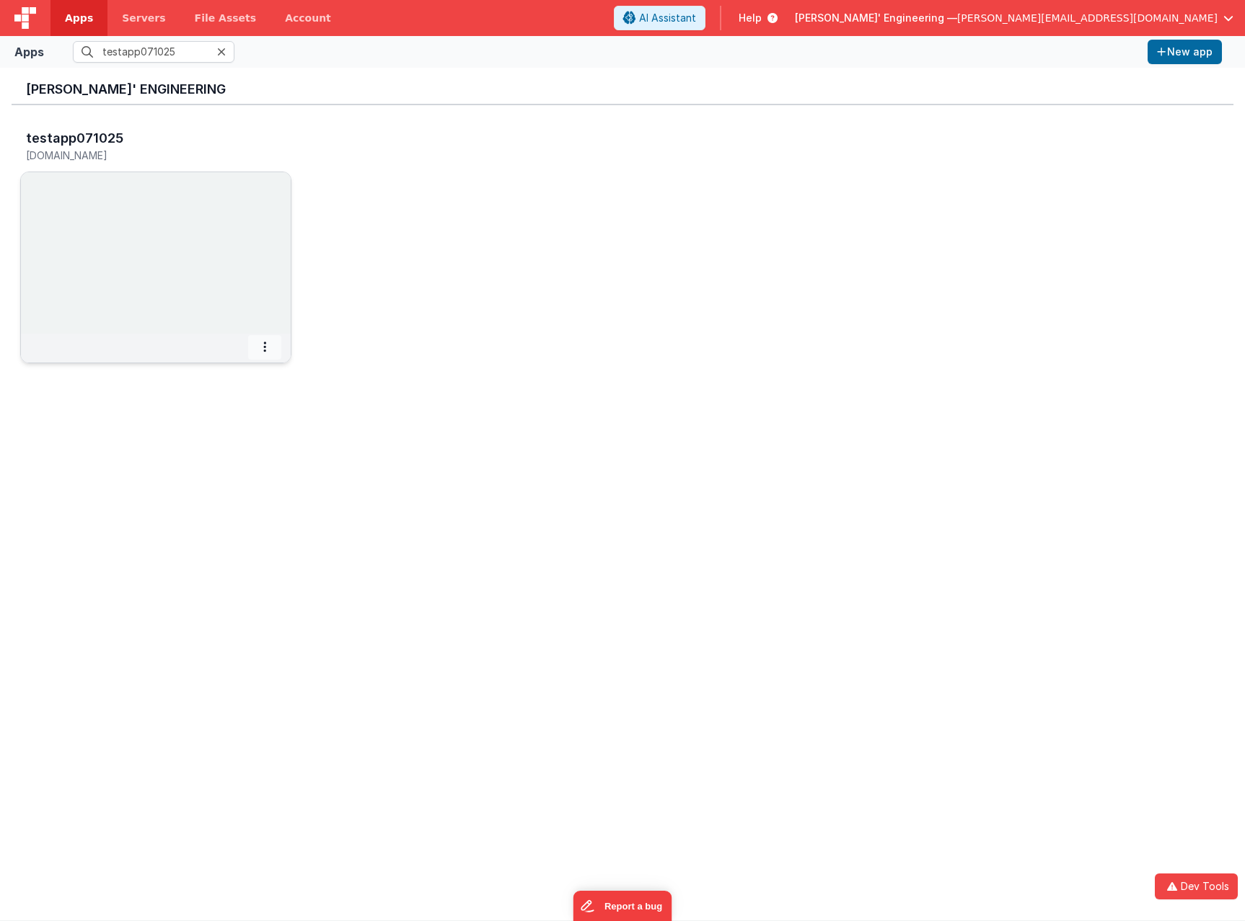
click at [262, 344] on span at bounding box center [264, 347] width 33 height 25
click at [234, 454] on span "Delete App" at bounding box center [232, 454] width 54 height 12
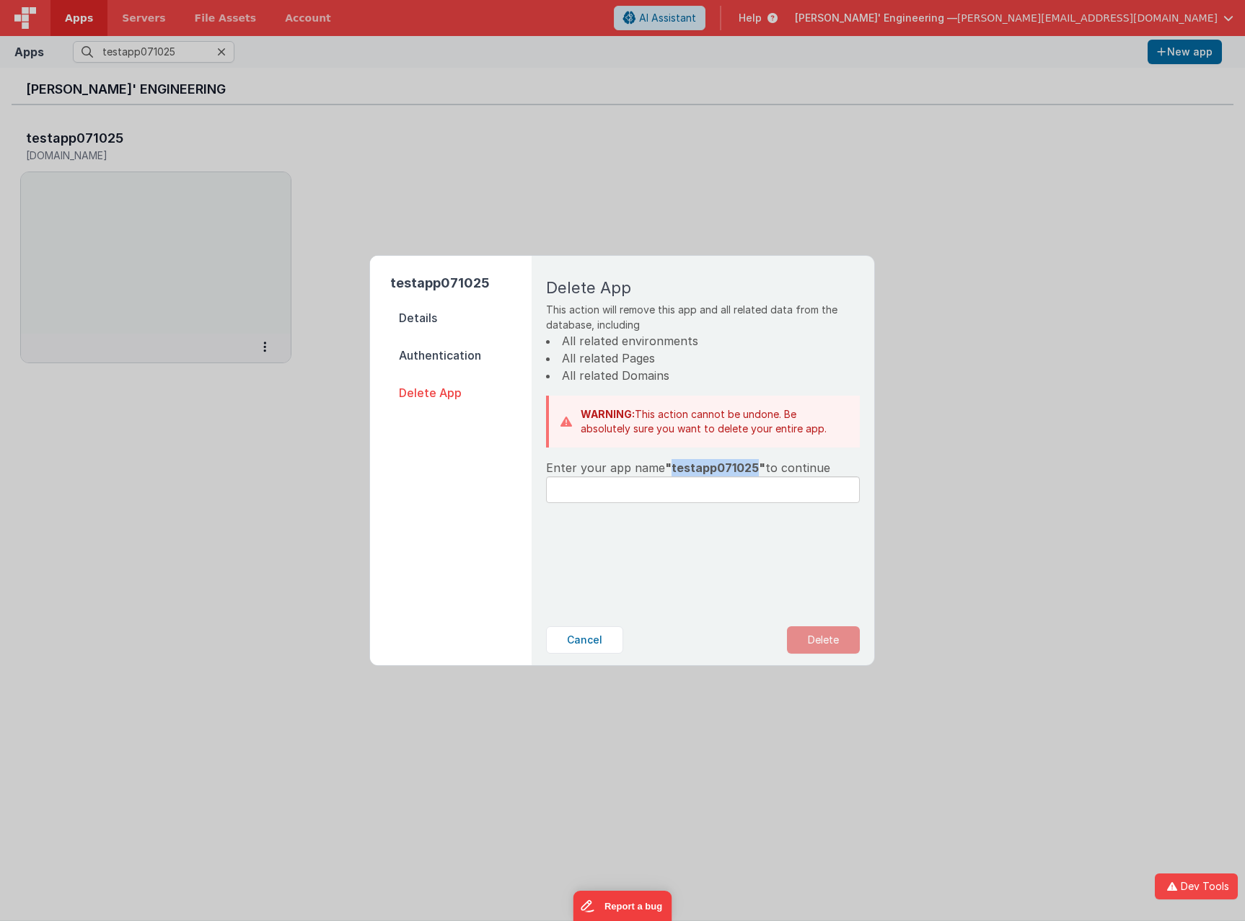
drag, startPoint x: 668, startPoint y: 464, endPoint x: 752, endPoint y: 464, distance: 84.4
click at [752, 464] on span ""testapp071025"" at bounding box center [715, 468] width 100 height 14
copy span "testapp071025"
click at [697, 499] on input "text" at bounding box center [703, 490] width 314 height 27
paste input "testapp071025"
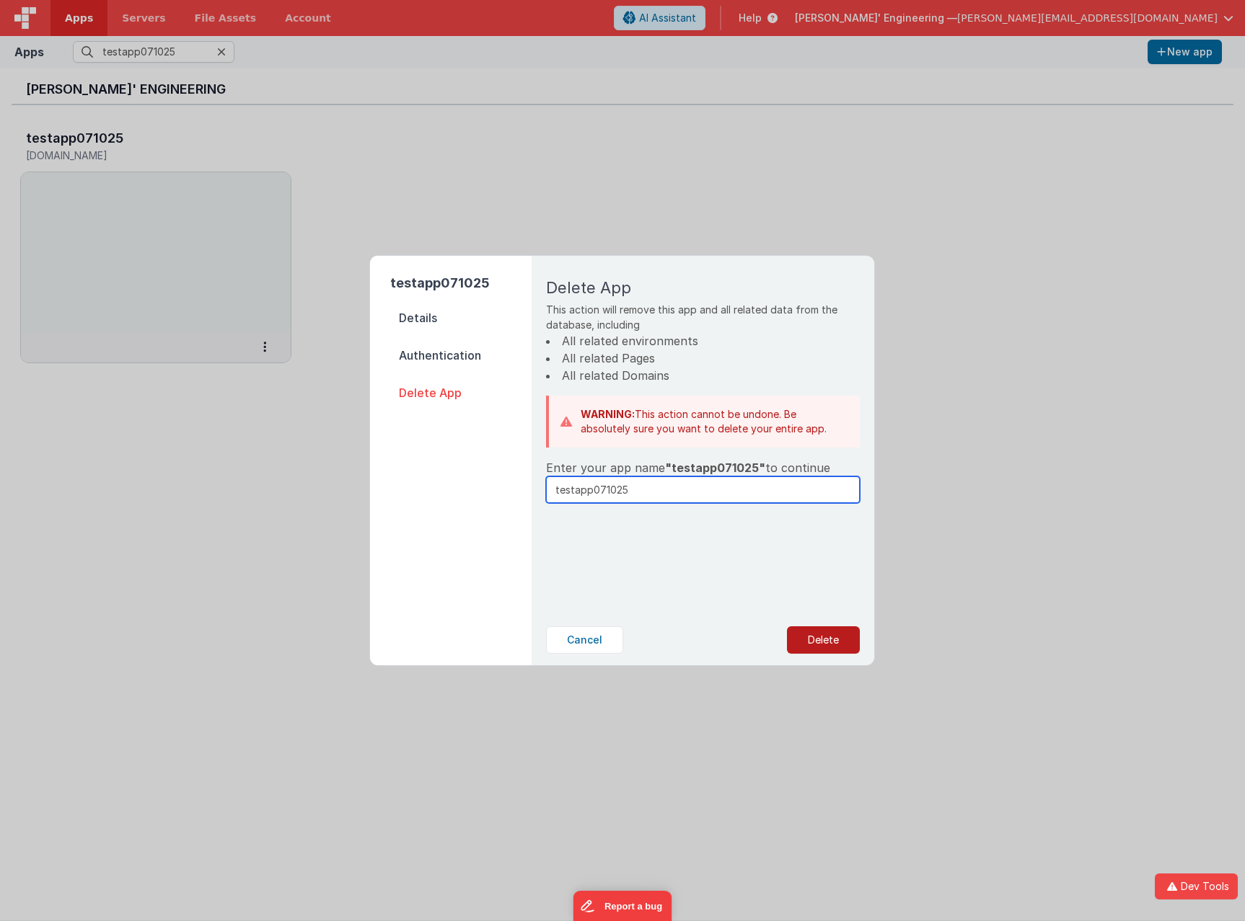
type input "testapp071025"
click at [826, 646] on button "Delete" at bounding box center [823, 640] width 73 height 27
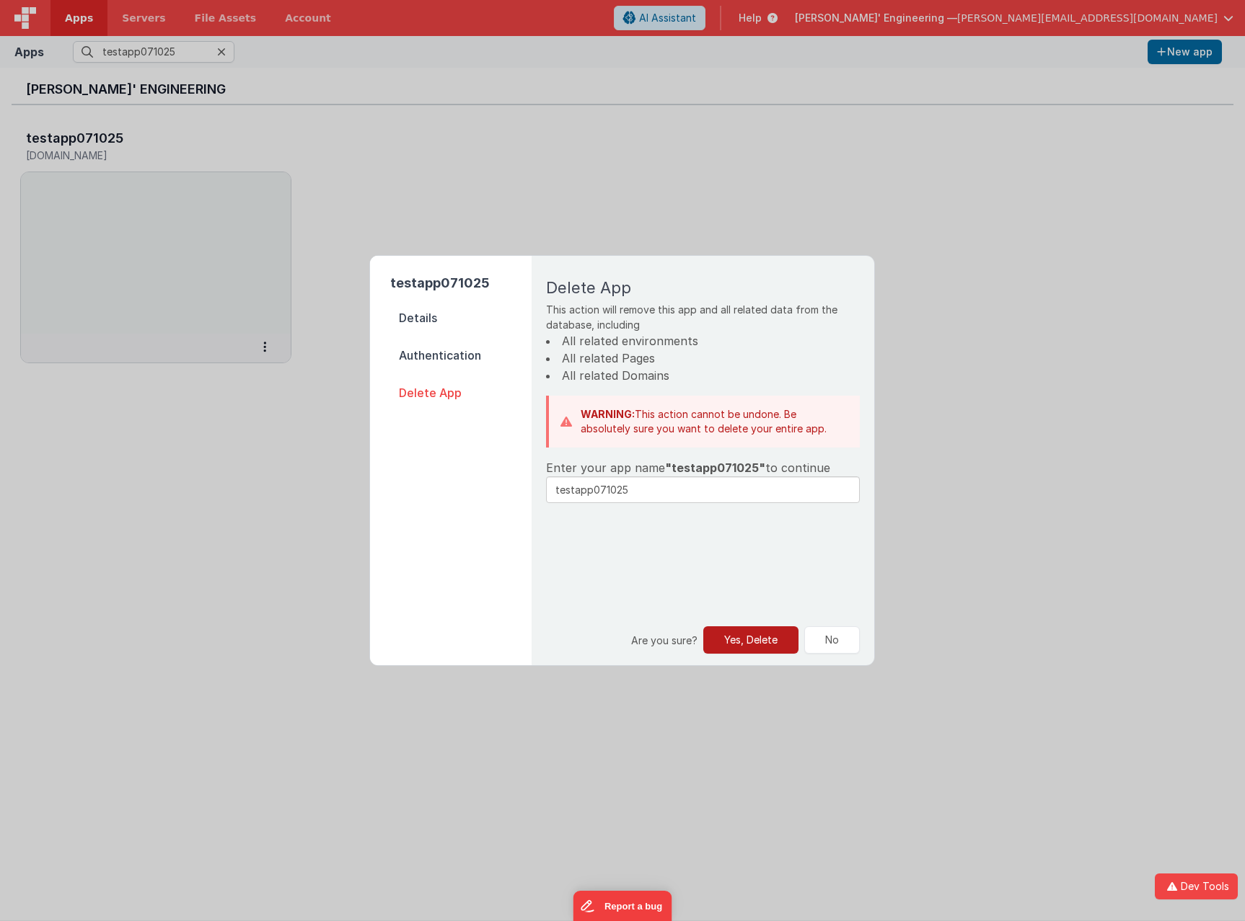
click at [751, 637] on button "Yes, Delete" at bounding box center [750, 640] width 95 height 27
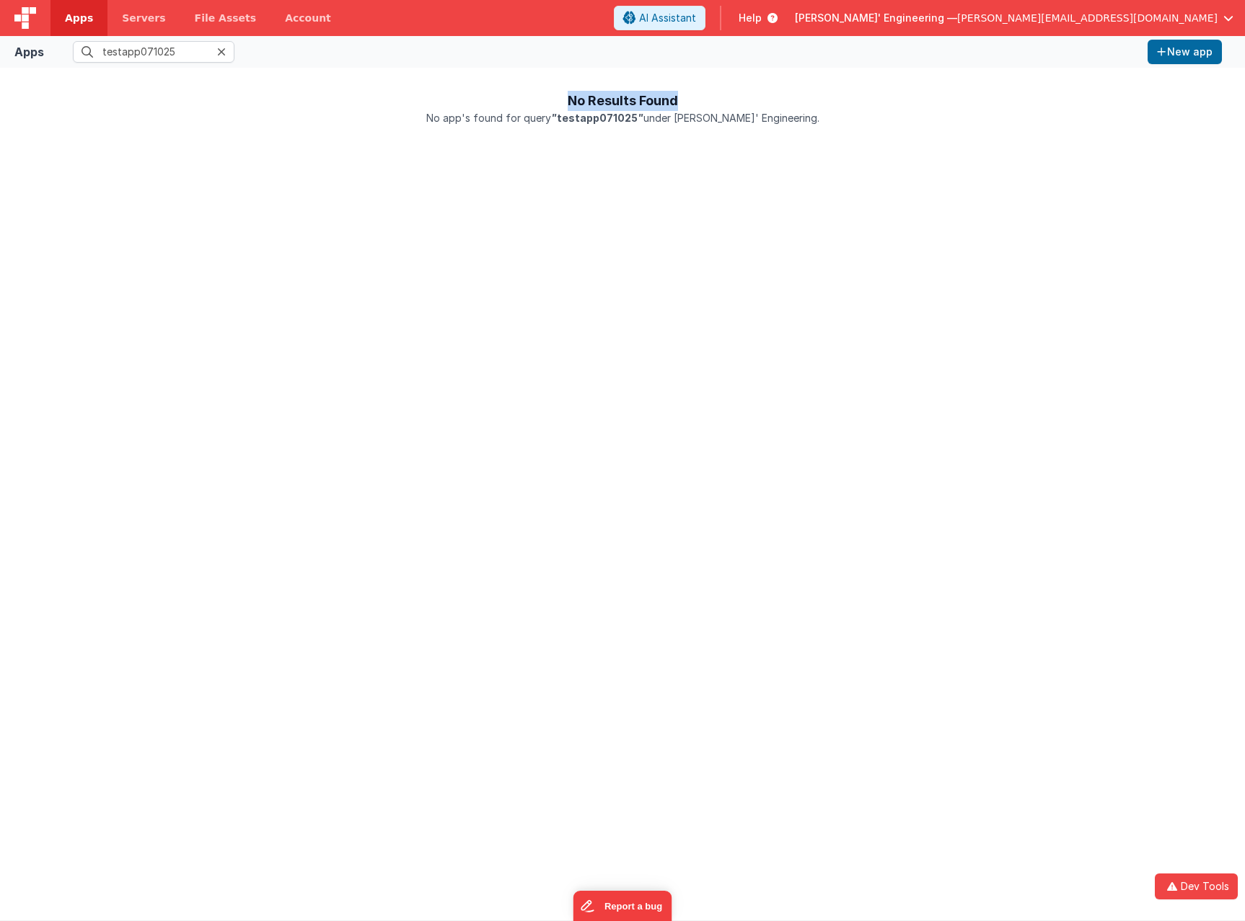
drag, startPoint x: 569, startPoint y: 100, endPoint x: 675, endPoint y: 99, distance: 106.0
click at [675, 99] on h1 "No Results Found" at bounding box center [622, 89] width 1221 height 43
copy h1 "No Results Found"
click at [224, 48] on icon at bounding box center [221, 52] width 9 height 12
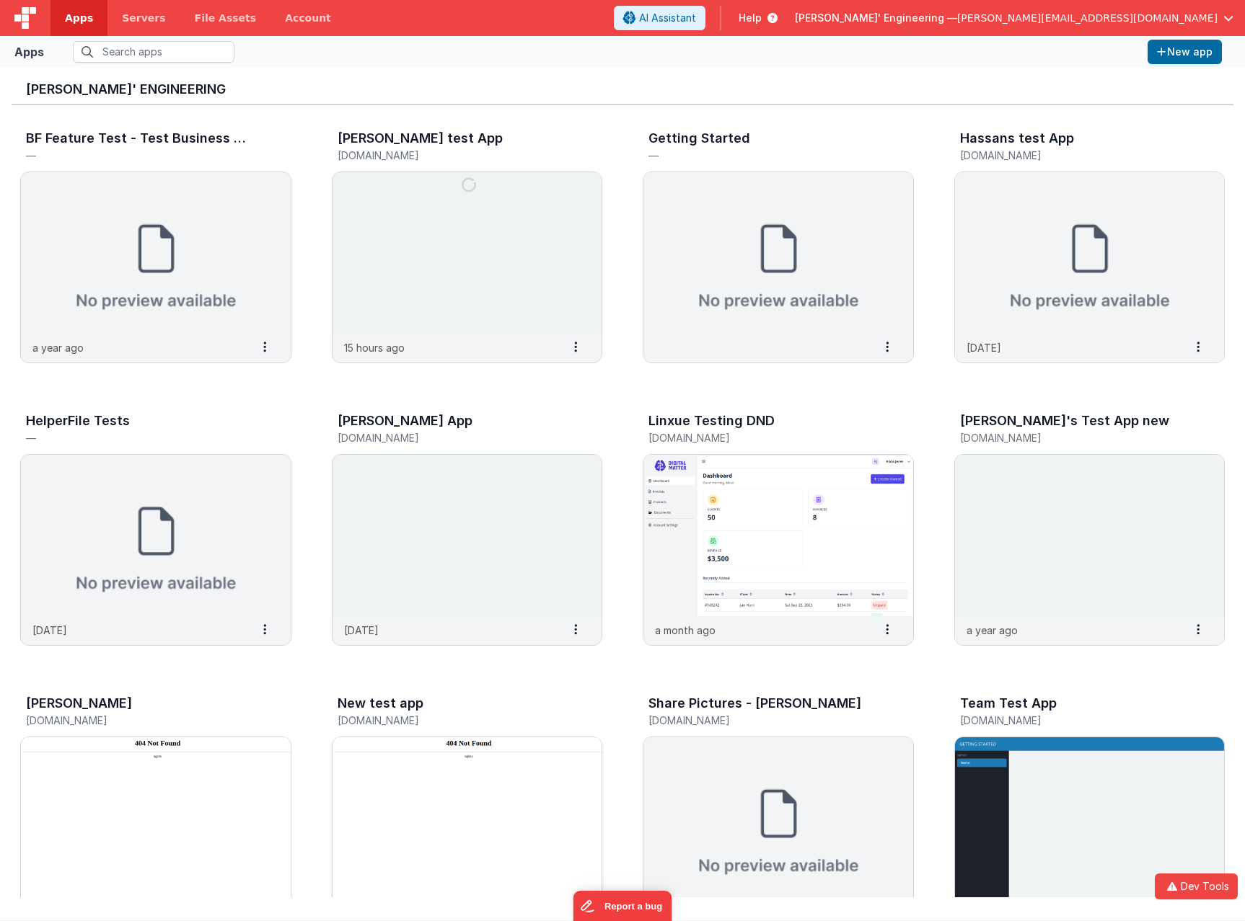
scroll to position [347, 0]
